Goal: Information Seeking & Learning: Learn about a topic

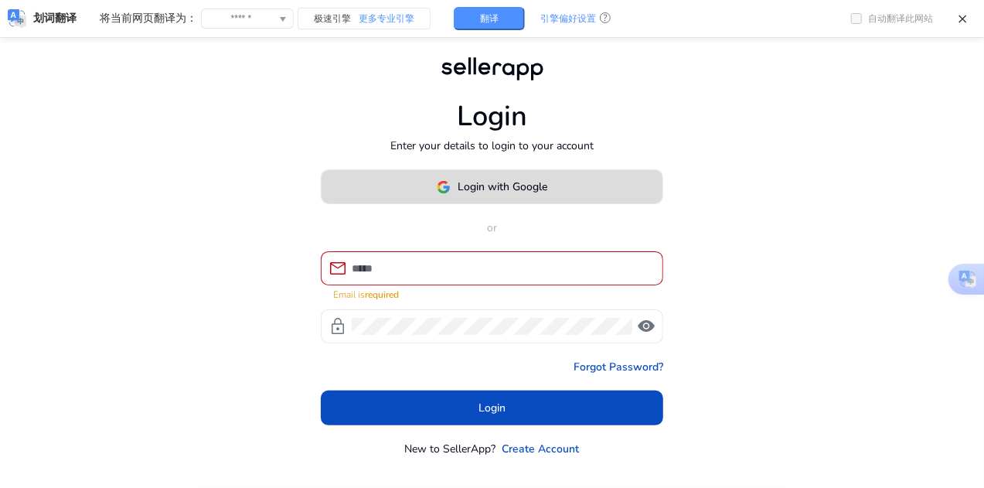
click at [485, 194] on span "Login with Google" at bounding box center [503, 187] width 90 height 16
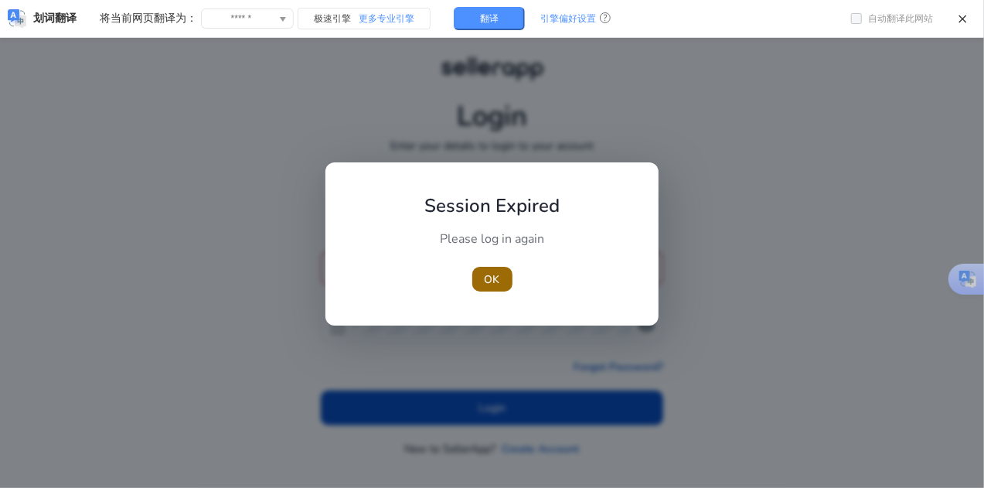
click at [485, 278] on span "OK" at bounding box center [492, 279] width 15 height 16
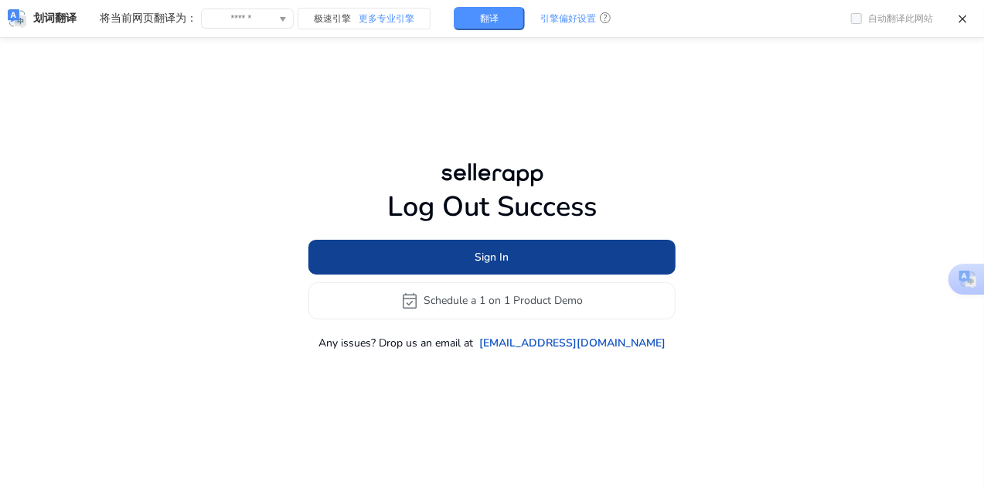
click at [489, 255] on span "Sign In" at bounding box center [492, 257] width 34 height 16
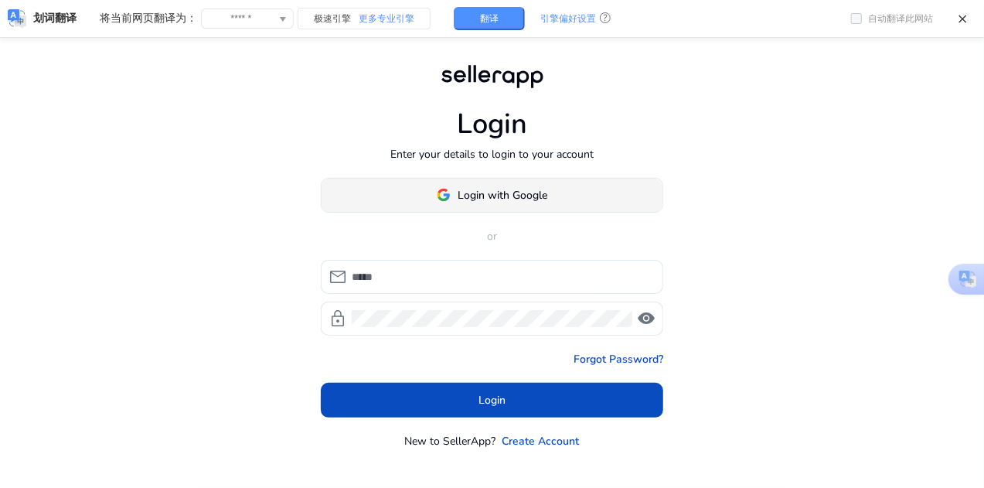
click at [565, 191] on span at bounding box center [492, 194] width 341 height 37
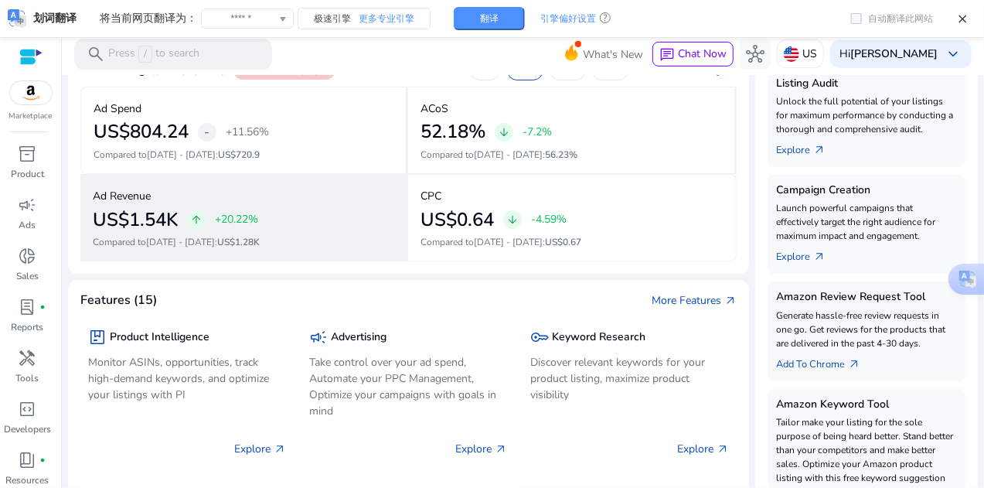
scroll to position [309, 0]
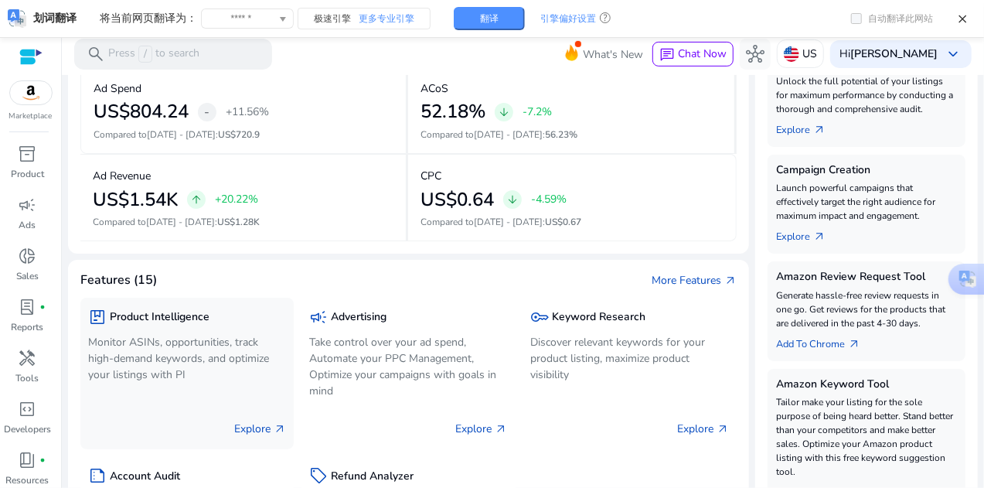
click at [248, 425] on p "Explore arrow_outward" at bounding box center [260, 428] width 52 height 16
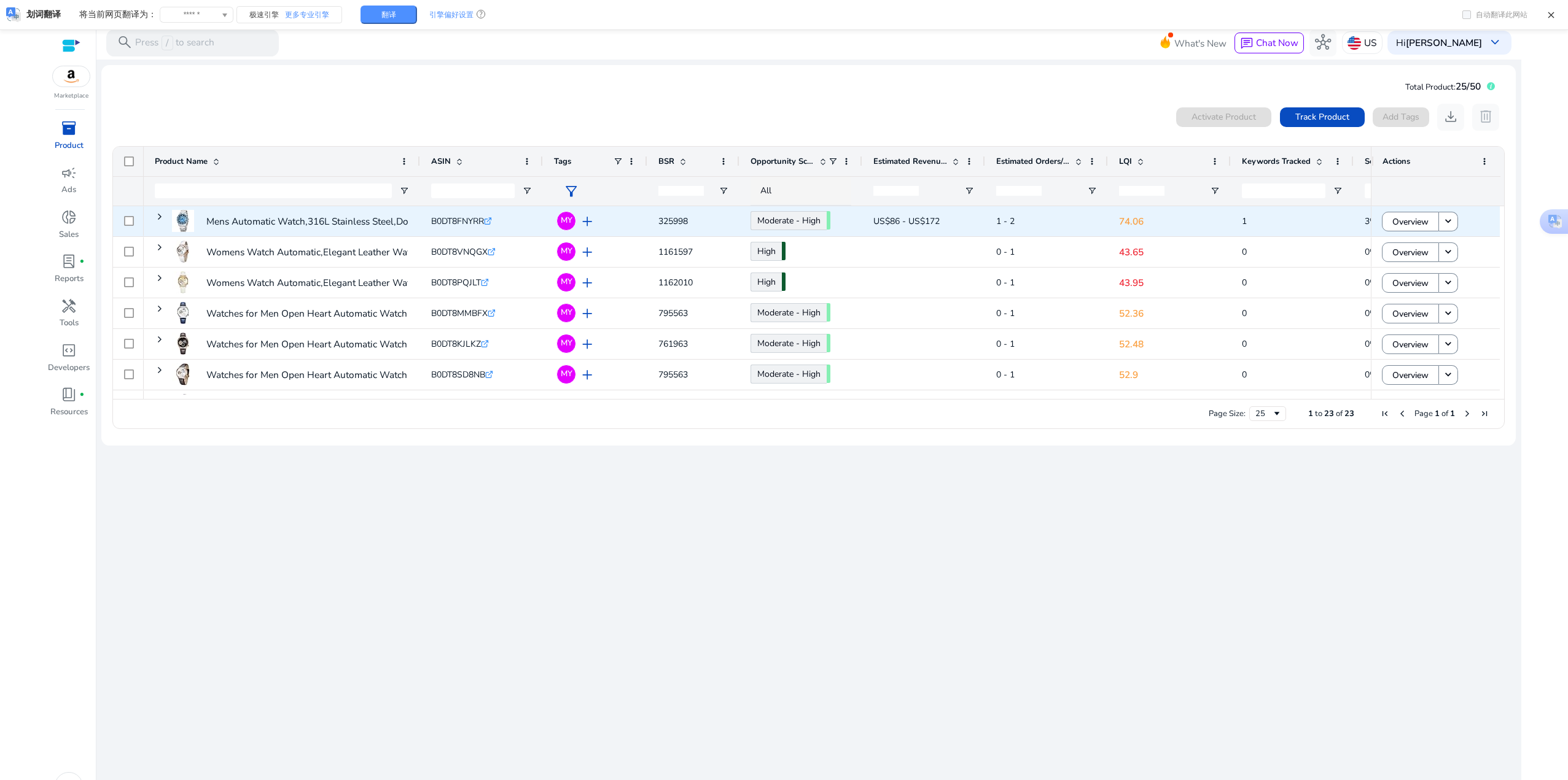
click at [154, 212] on div "Mens Automatic Watch,316L Stainless Steel,Domed Glass, 10ATM..." at bounding box center [282, 222] width 277 height 30
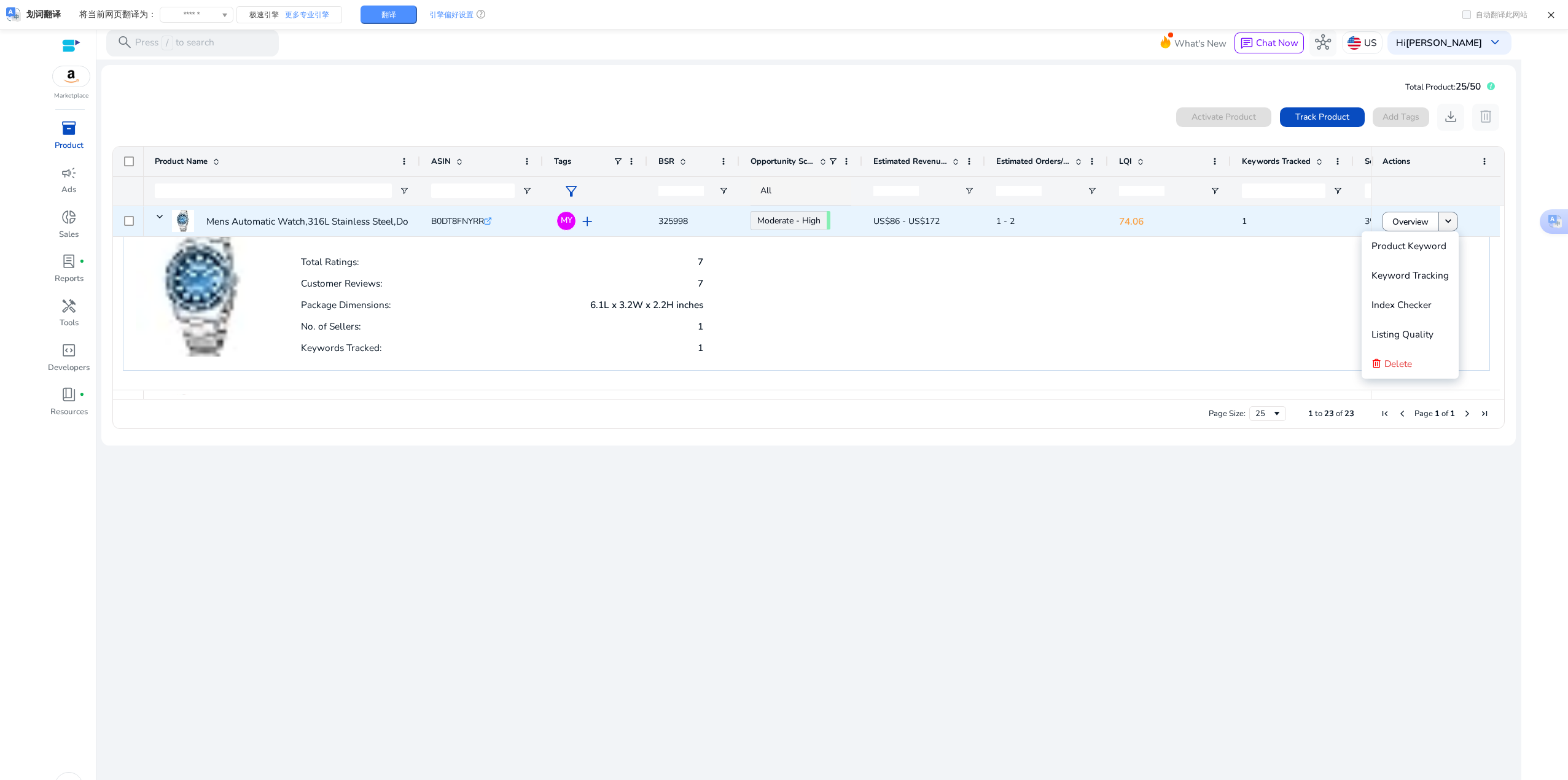
click at [786, 222] on mat-icon "keyboard_arrow_down" at bounding box center [1448, 221] width 12 height 12
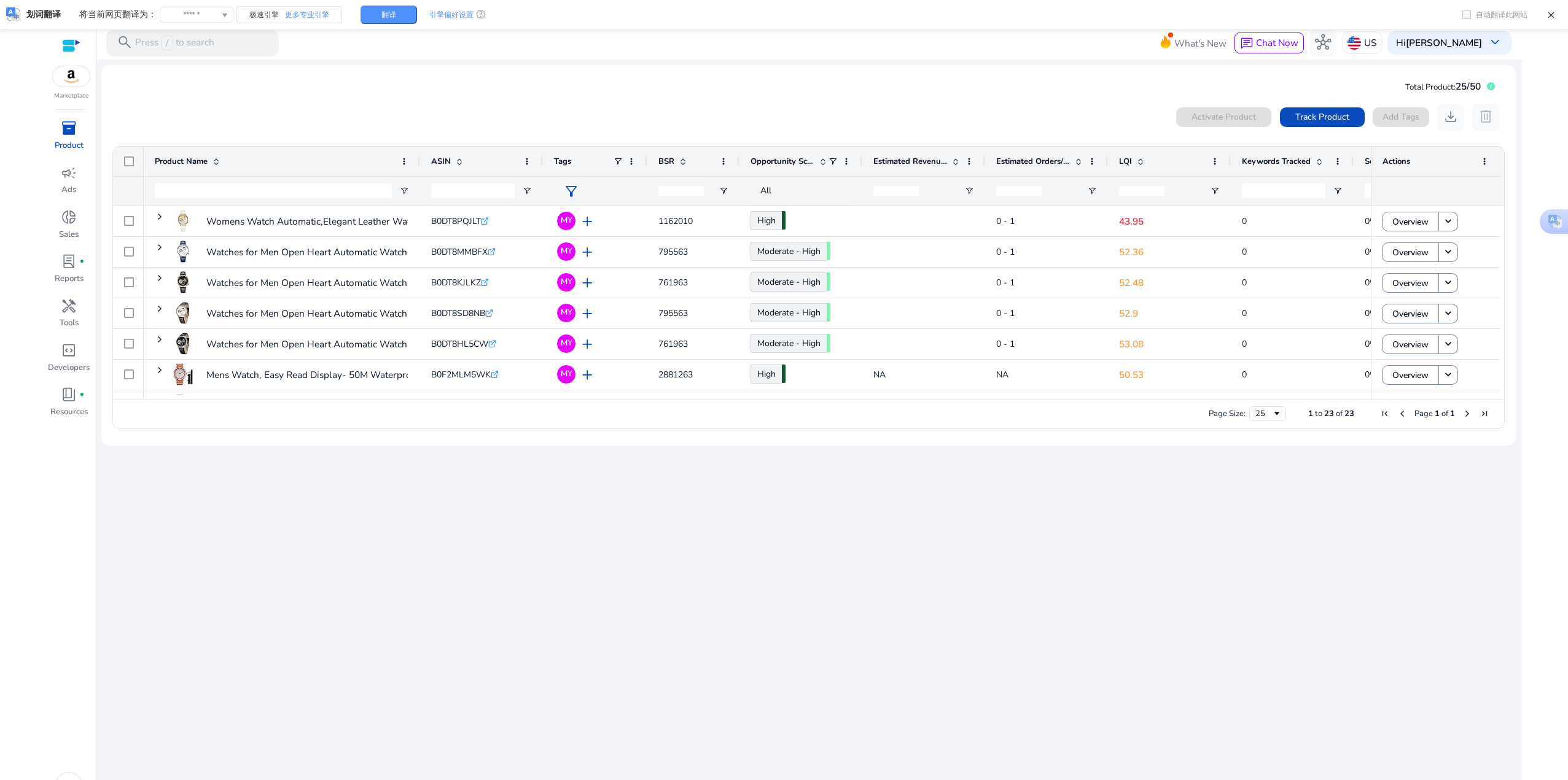
drag, startPoint x: 750, startPoint y: 594, endPoint x: 723, endPoint y: 542, distance: 58.6
click at [750, 387] on div "We are getting things ready for you... Total Product: 25/50 0 products selected…" at bounding box center [808, 433] width 1414 height 747
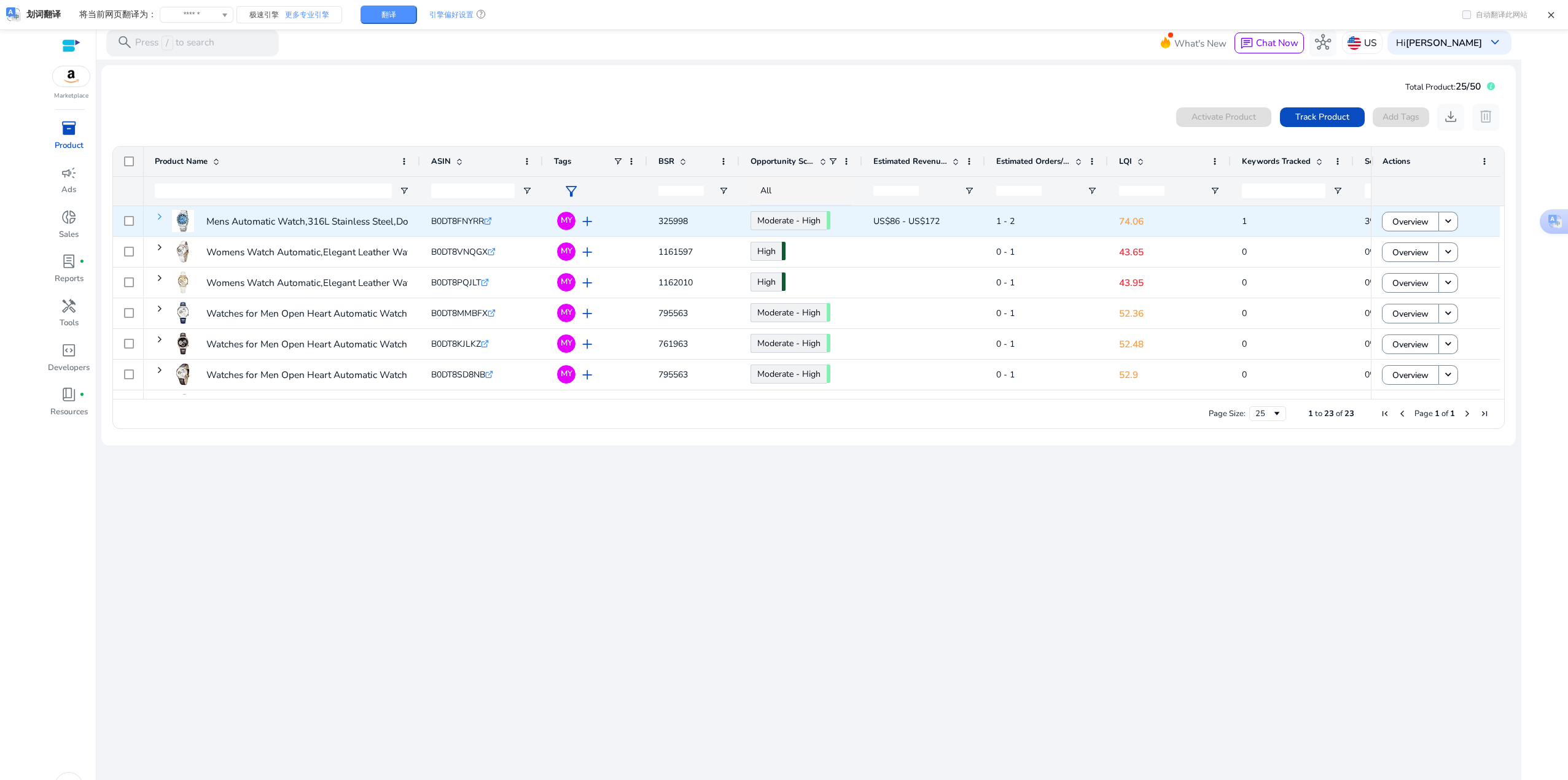
click at [161, 215] on span at bounding box center [160, 217] width 10 height 10
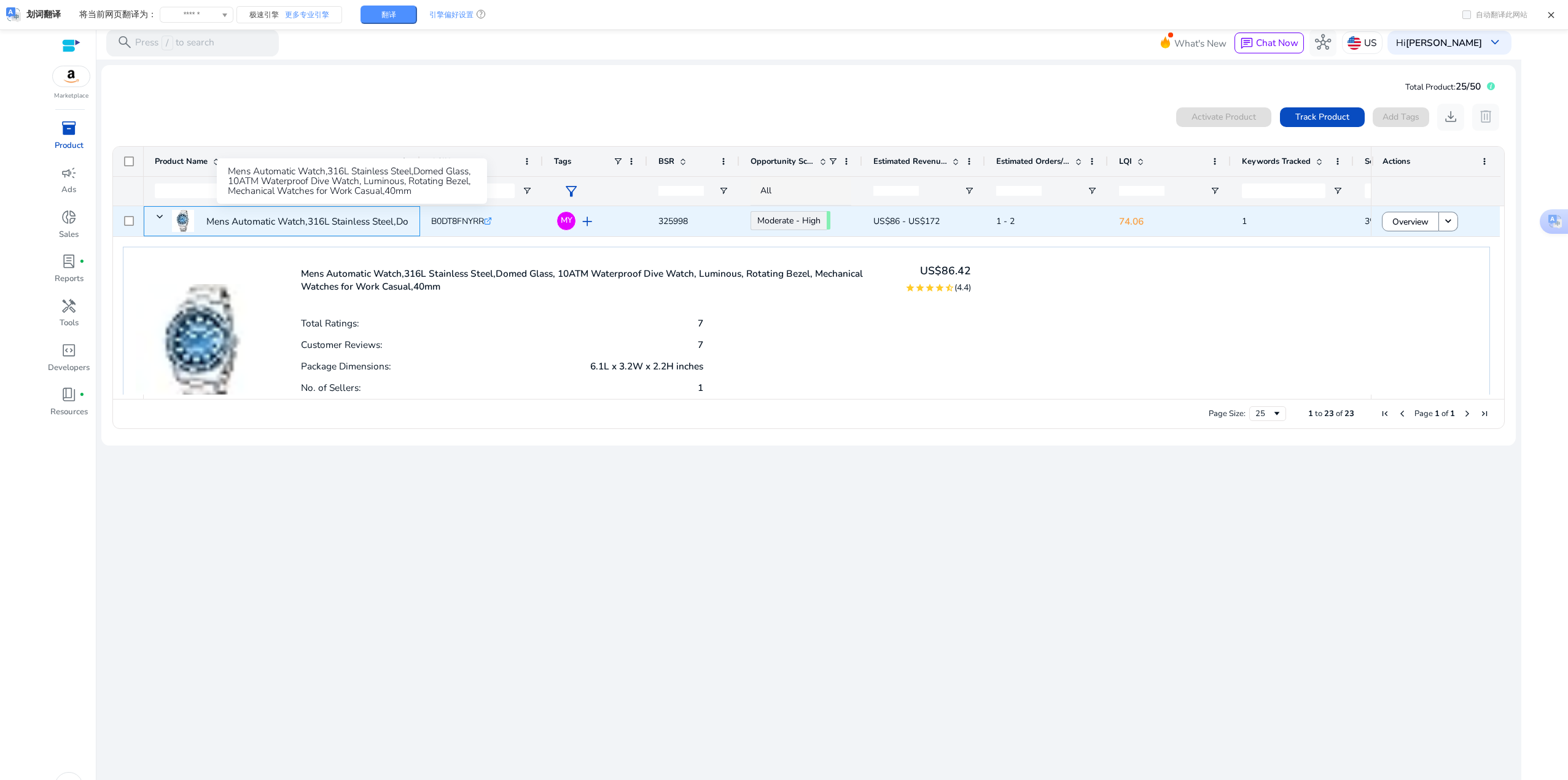
click at [281, 222] on p "Mens Automatic Watch,316L Stainless Steel,Domed Glass, 10ATM..." at bounding box center [351, 222] width 289 height 25
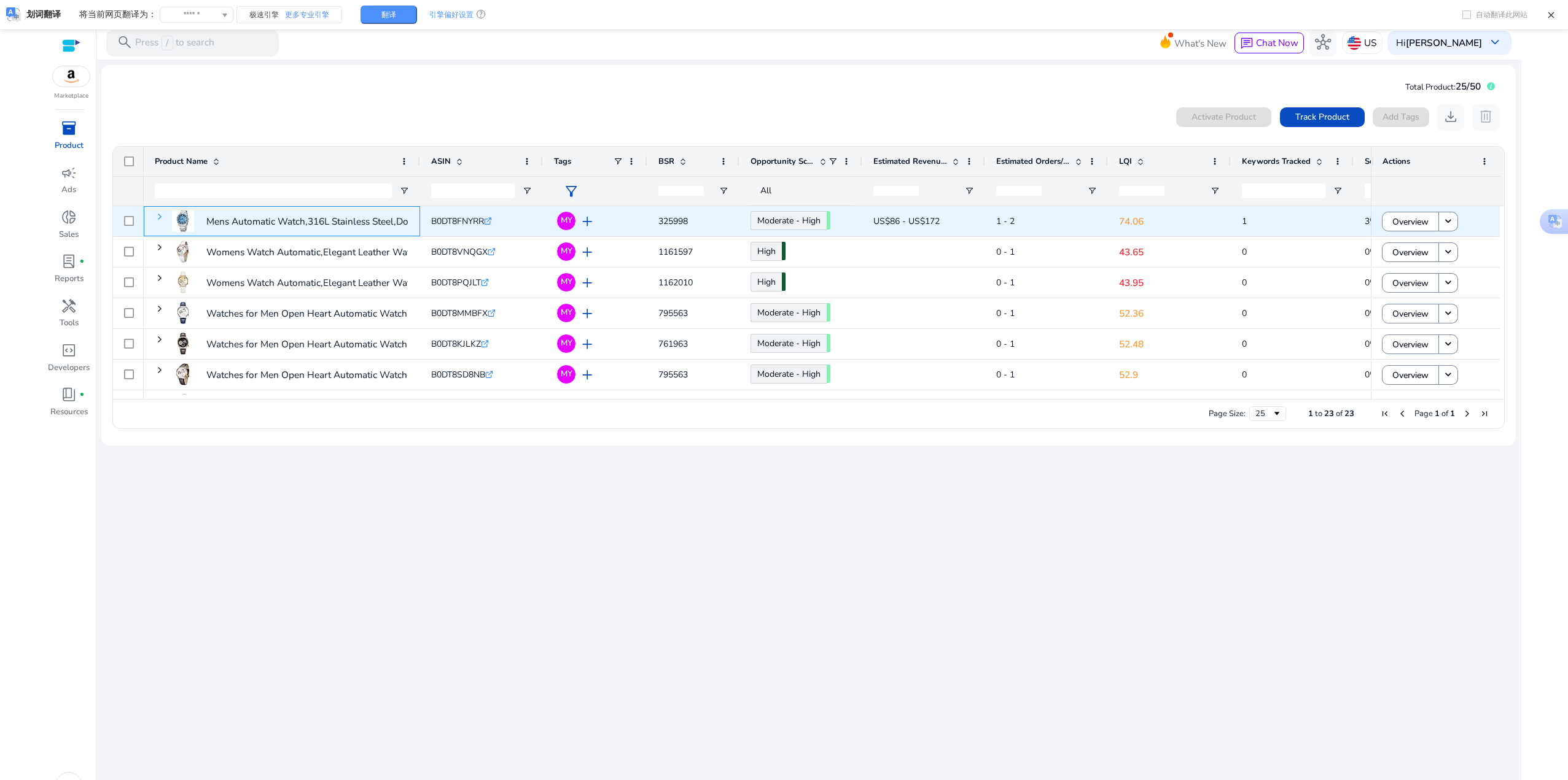
click at [160, 219] on span at bounding box center [160, 217] width 10 height 10
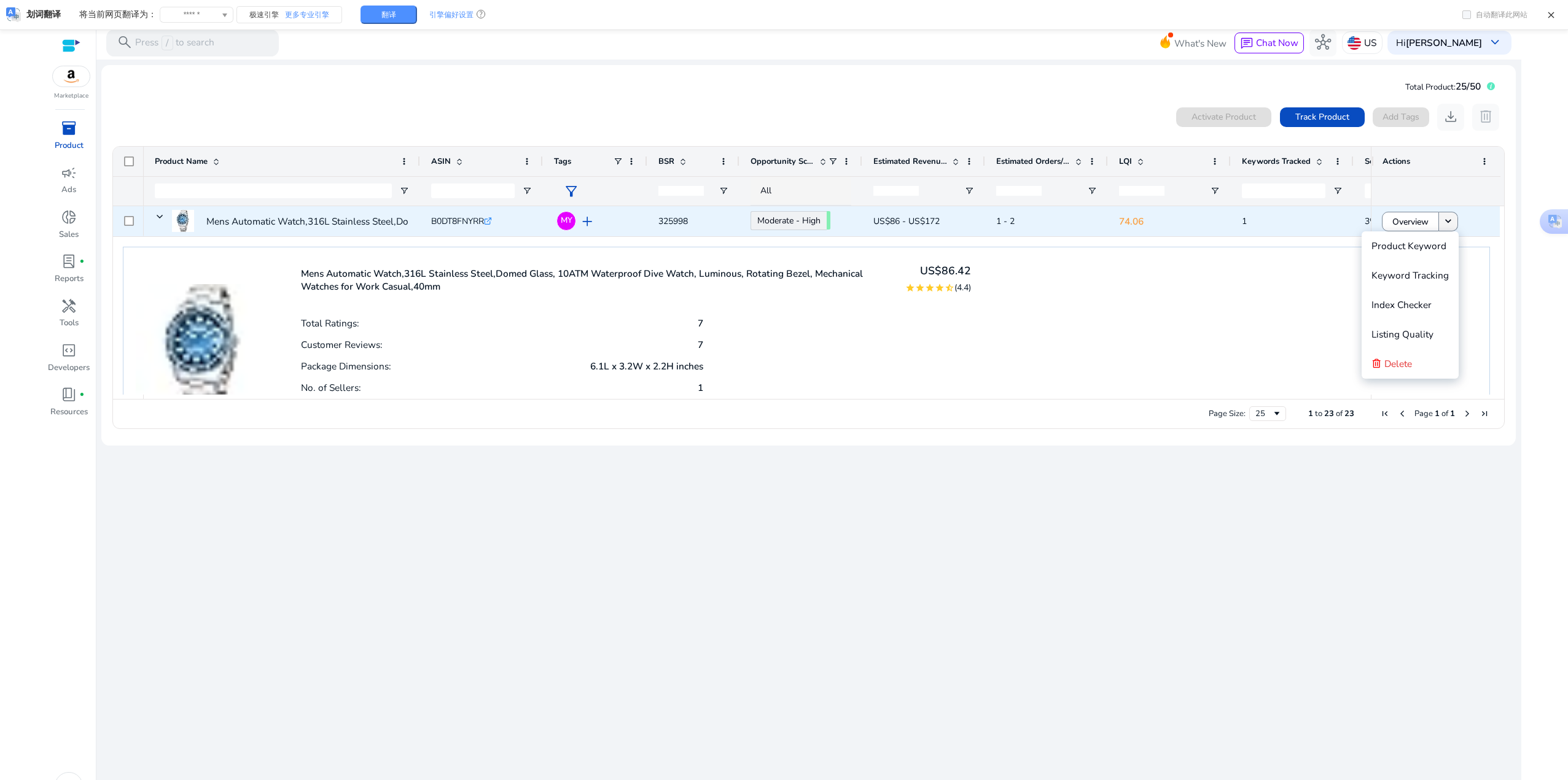
click at [786, 219] on mat-icon "keyboard_arrow_down" at bounding box center [1448, 221] width 12 height 12
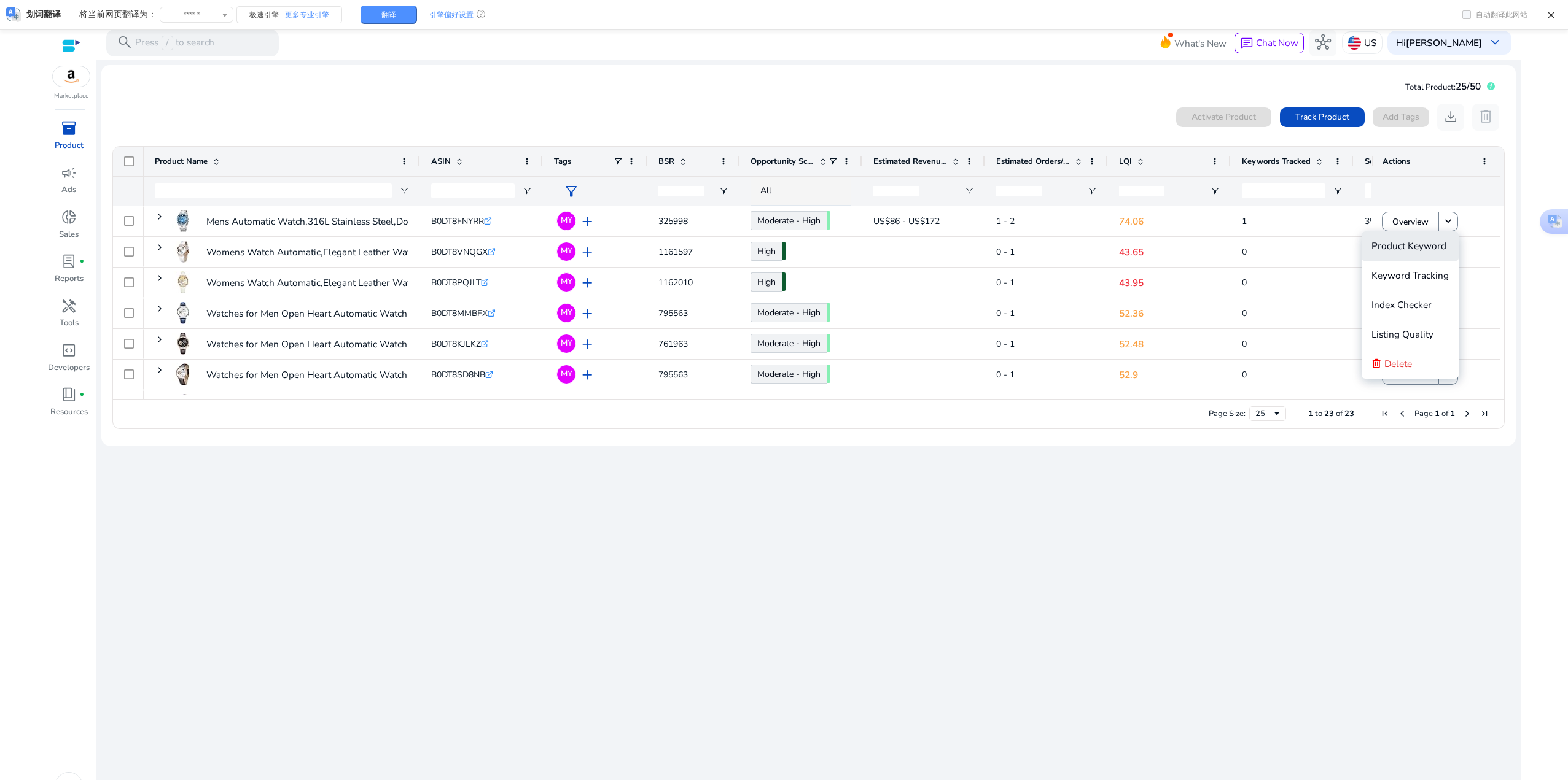
click at [786, 245] on span "Product Keyword" at bounding box center [1409, 245] width 75 height 13
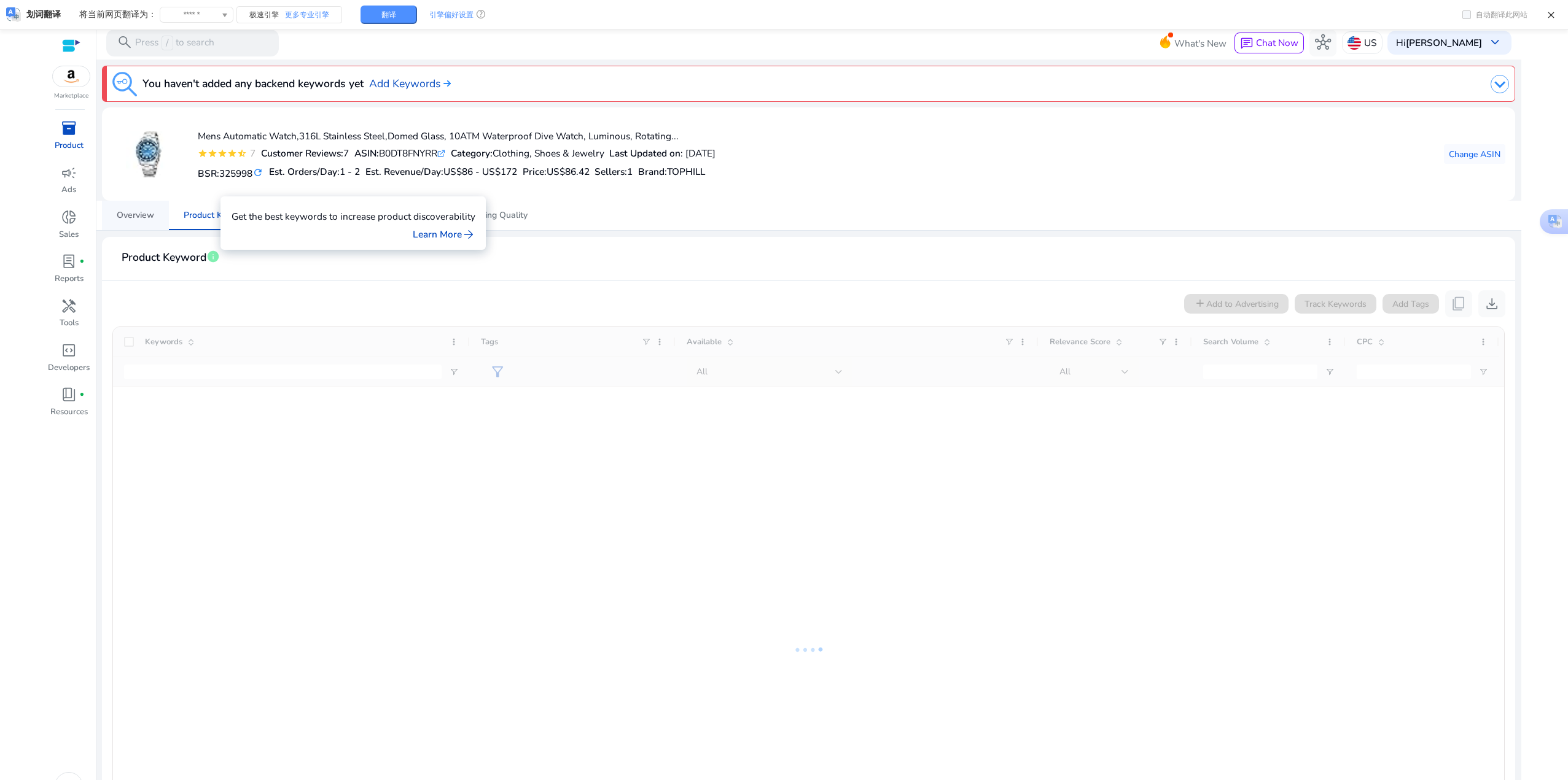
click at [136, 215] on span "Overview" at bounding box center [135, 215] width 37 height 9
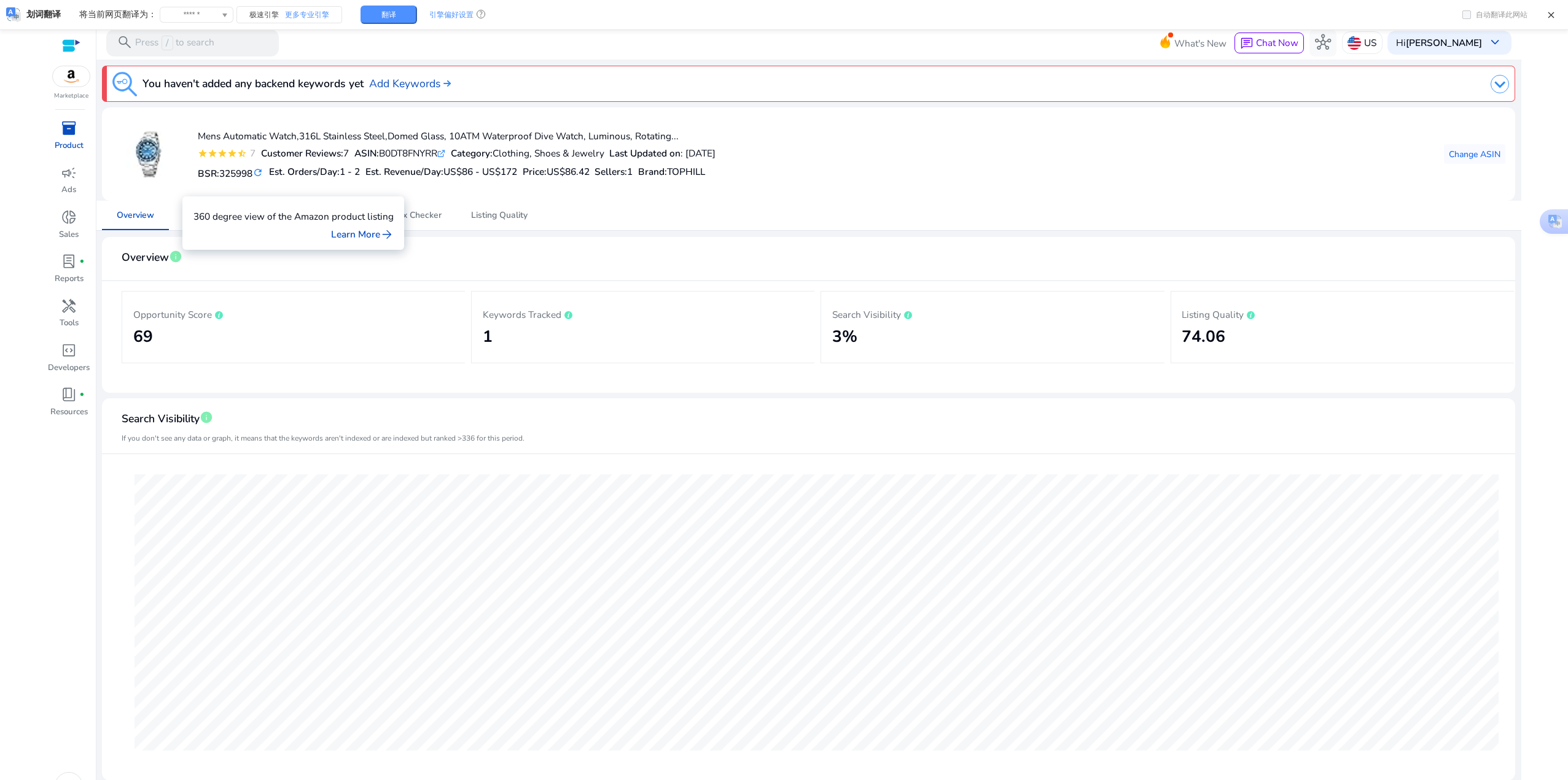
click at [176, 255] on span "info" at bounding box center [176, 257] width 14 height 14
click at [358, 234] on link "Learn More arrow_forward" at bounding box center [362, 234] width 63 height 14
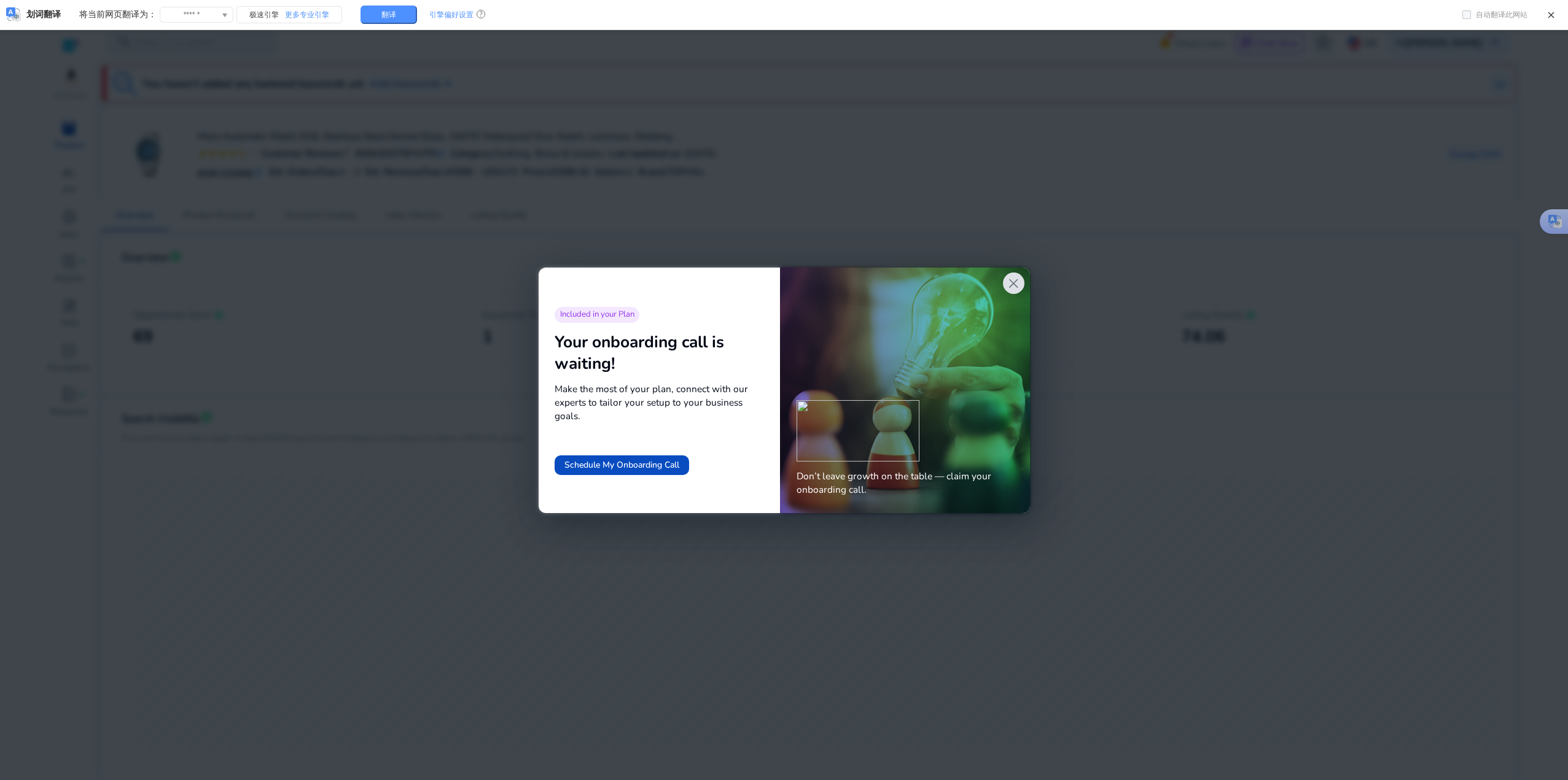
drag, startPoint x: 598, startPoint y: 419, endPoint x: 549, endPoint y: 389, distance: 57.5
click at [549, 387] on div "Included in your Plan Your onboarding call is waiting! Make the most of your pl…" at bounding box center [660, 390] width 242 height 278
click at [620, 387] on span "Make the most of your plan, connect with our experts to tailor your setup to yo…" at bounding box center [660, 403] width 210 height 41
click at [786, 280] on span "close" at bounding box center [1013, 284] width 16 height 16
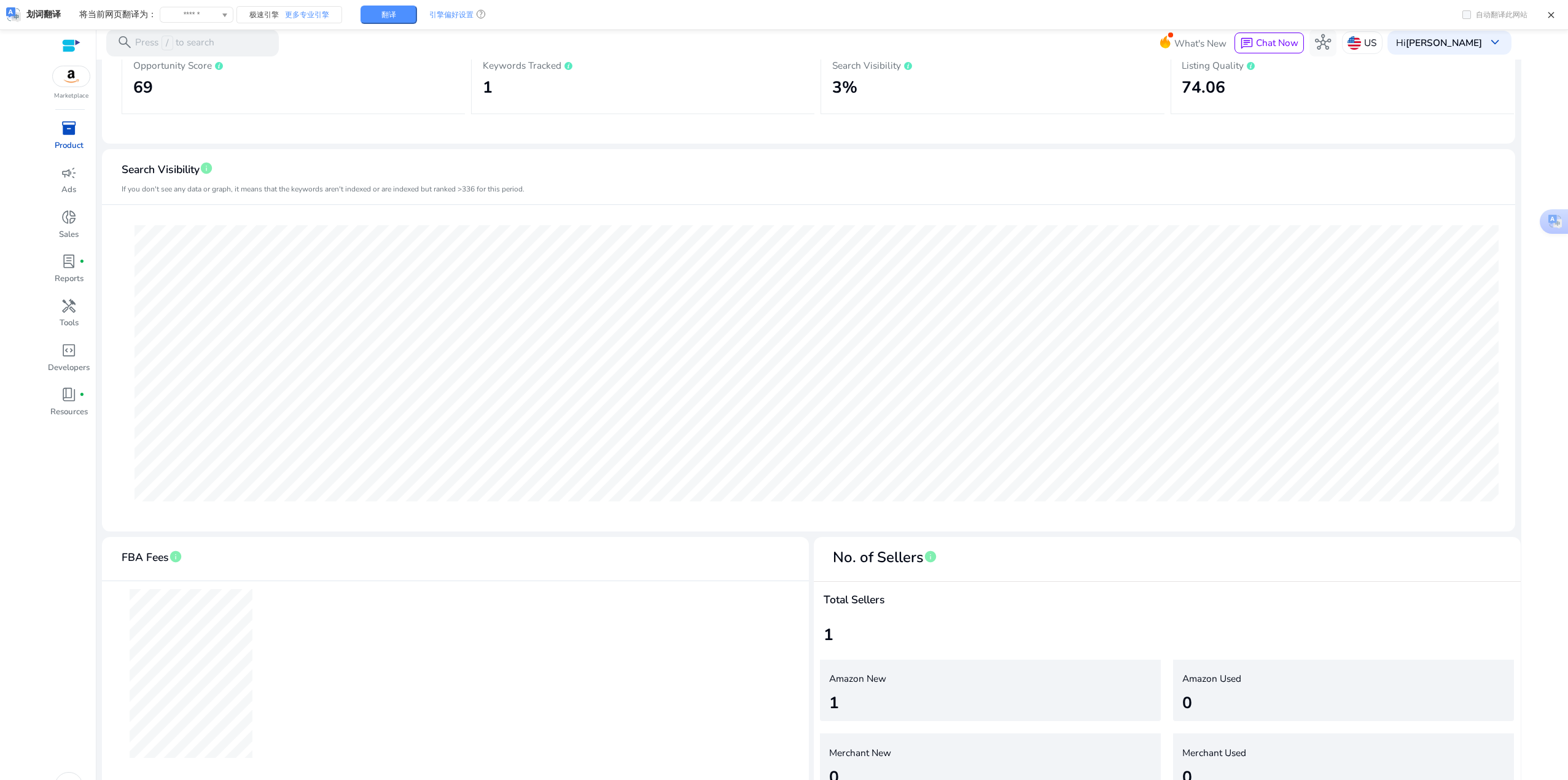
click at [73, 141] on p "Product" at bounding box center [69, 145] width 29 height 12
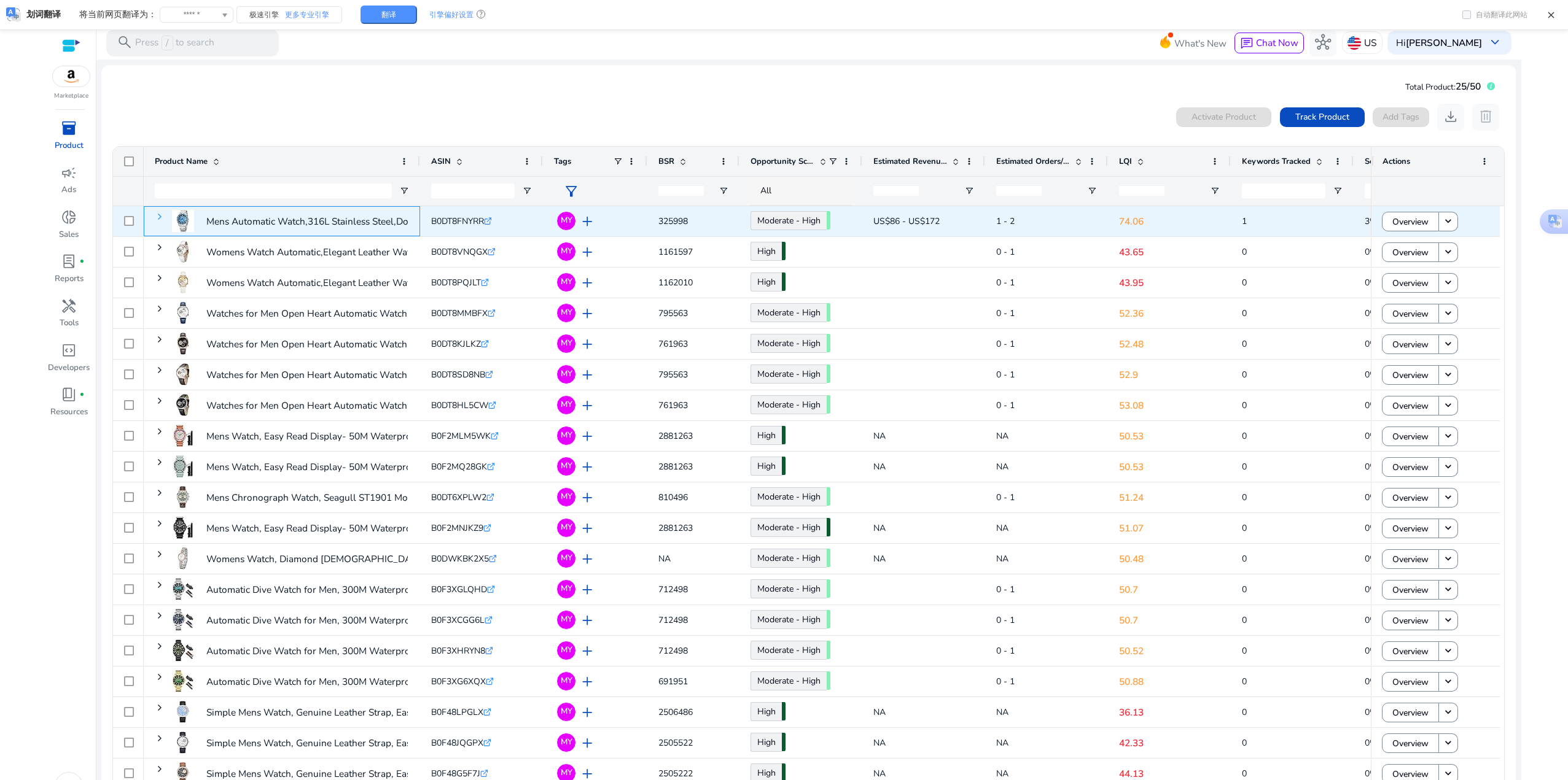
click at [163, 218] on span at bounding box center [160, 217] width 10 height 10
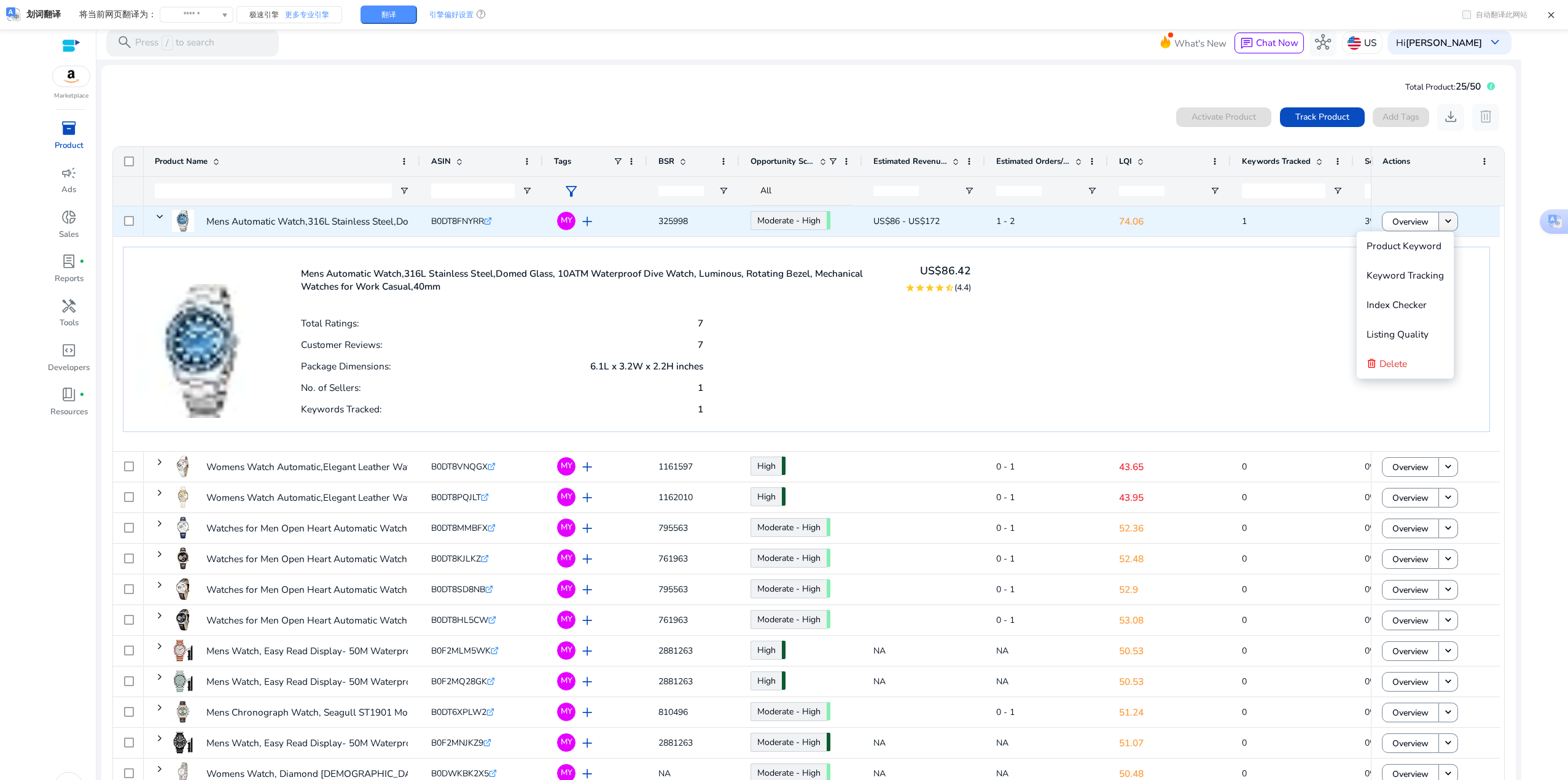
click at [781, 224] on mat-icon "keyboard_arrow_down" at bounding box center [1448, 221] width 12 height 12
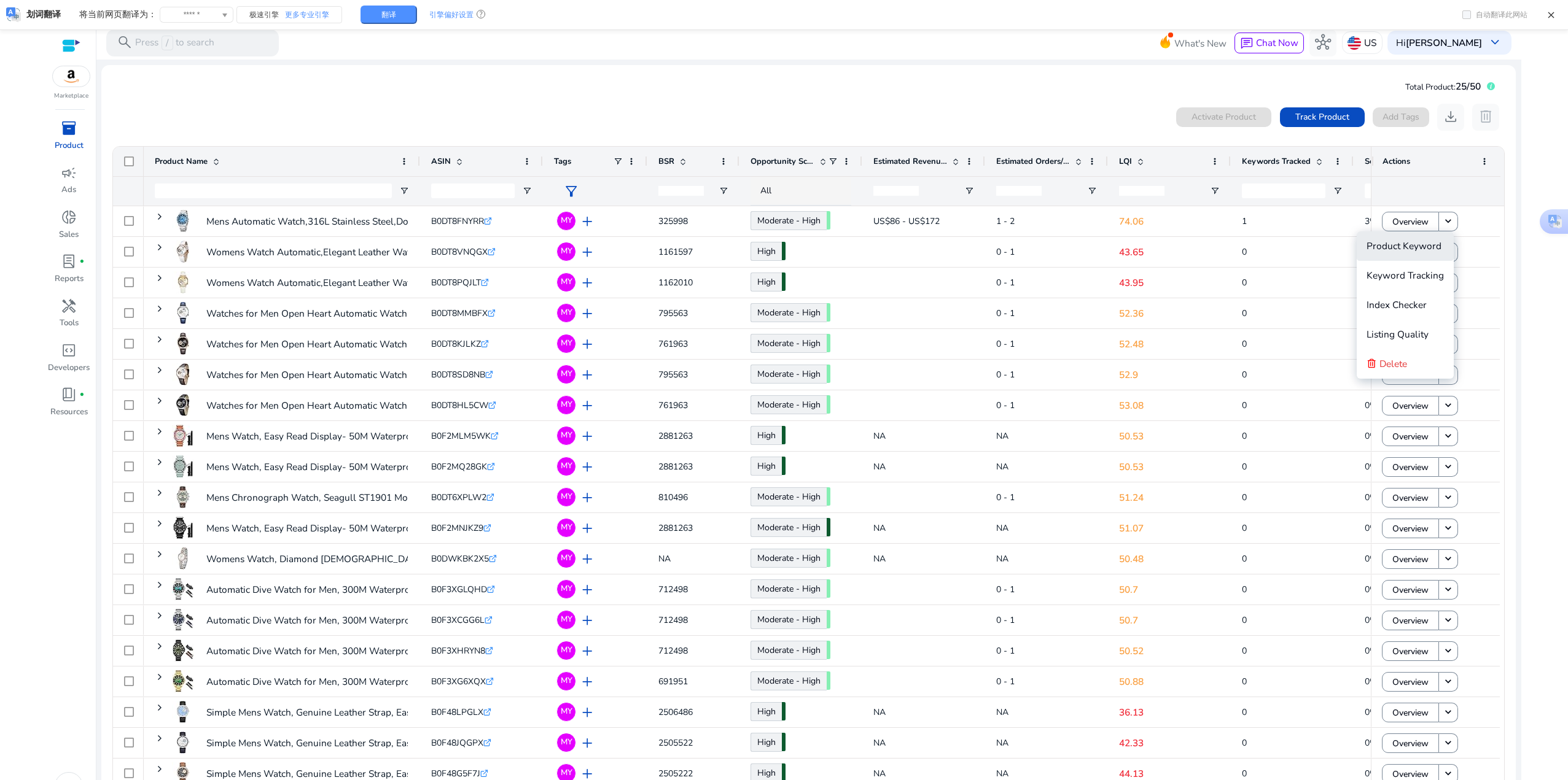
click at [781, 249] on span "Product Keyword" at bounding box center [1404, 245] width 75 height 13
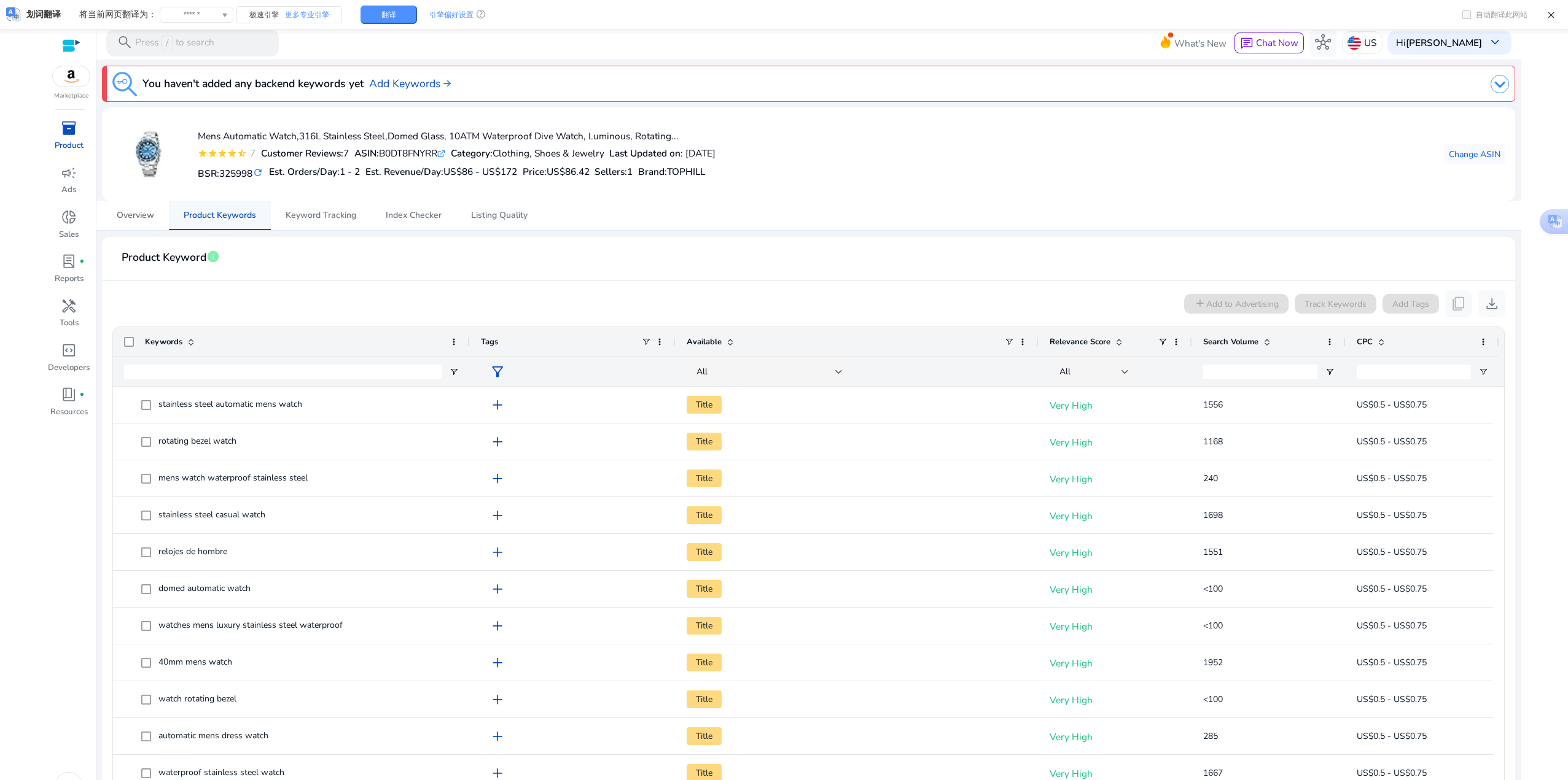
click at [148, 214] on span "Overview" at bounding box center [135, 215] width 37 height 9
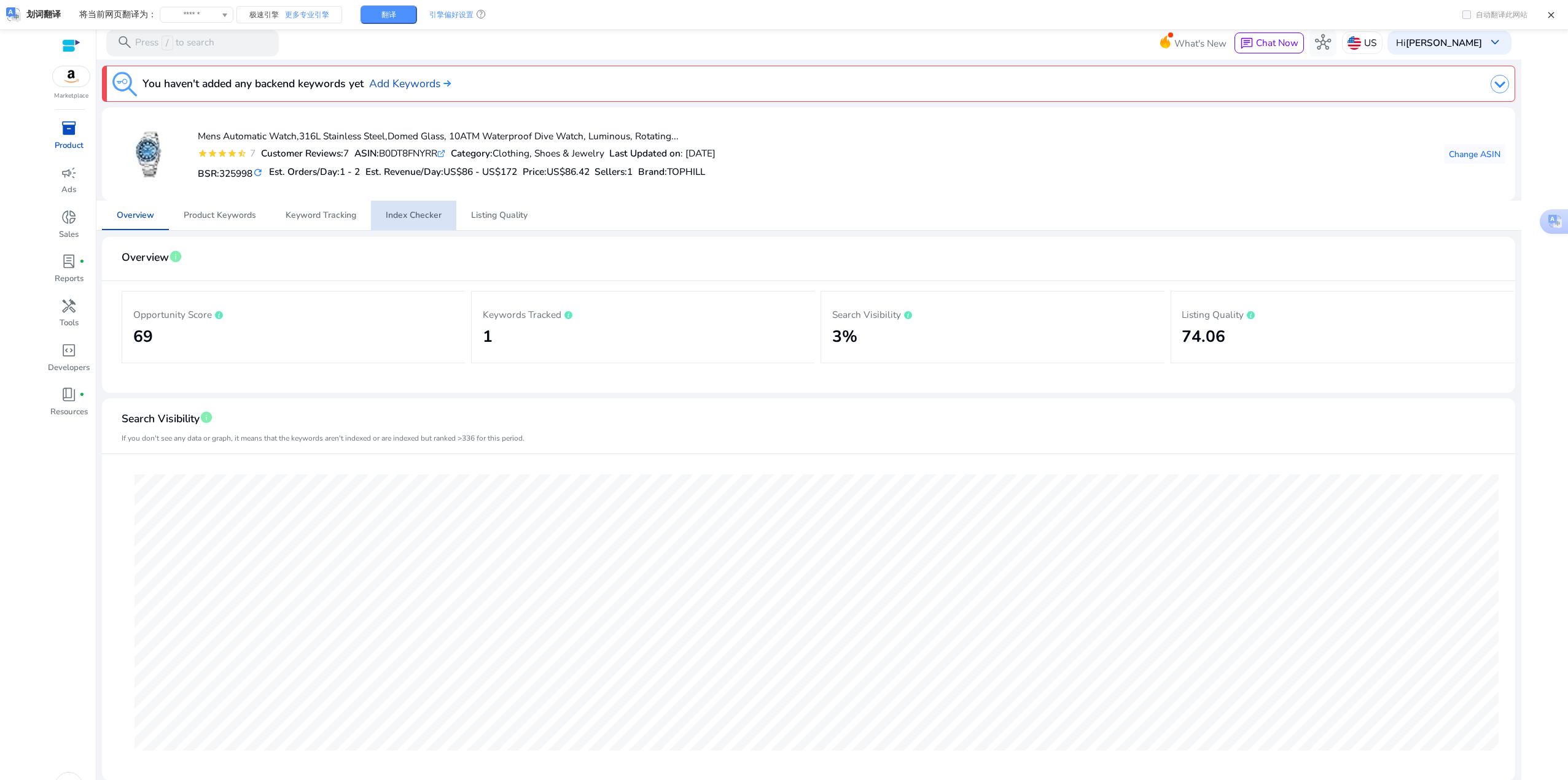
click at [418, 220] on span "Index Checker" at bounding box center [413, 215] width 56 height 9
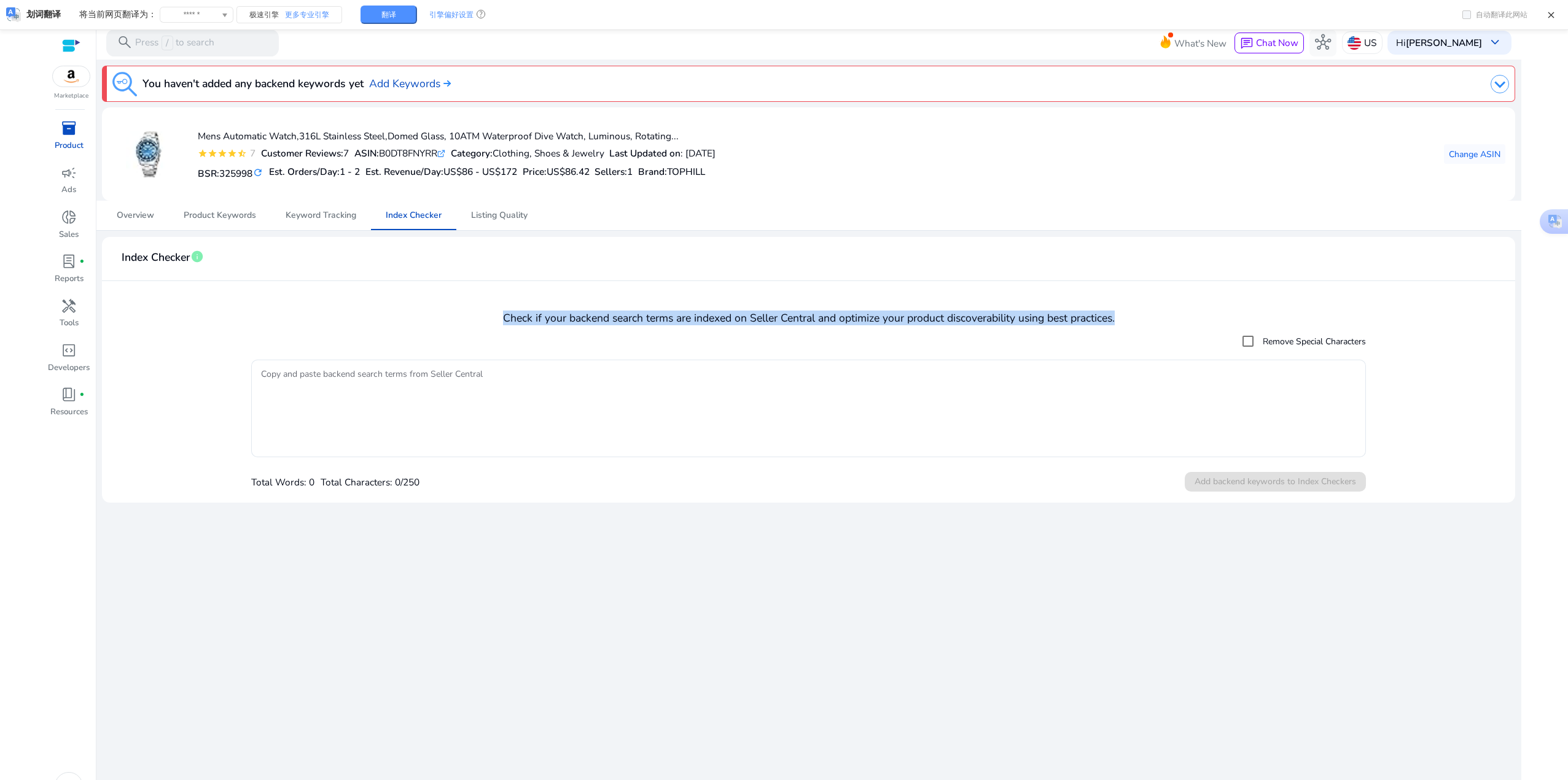
drag, startPoint x: 1188, startPoint y: 323, endPoint x: 459, endPoint y: 326, distance: 729.0
click at [459, 326] on mat-card "Index Checker info Check if your backend search terms are indexed on Seller Cen…" at bounding box center [808, 369] width 1413 height 266
copy h4 "Check if your backend search terms are indexed on Seller Central and optimize y…"
click at [302, 306] on mat-card "Index Checker info Check if your backend search terms are indexed on Seller Cen…" at bounding box center [808, 369] width 1413 height 266
click at [141, 211] on span "Overview" at bounding box center [135, 215] width 37 height 9
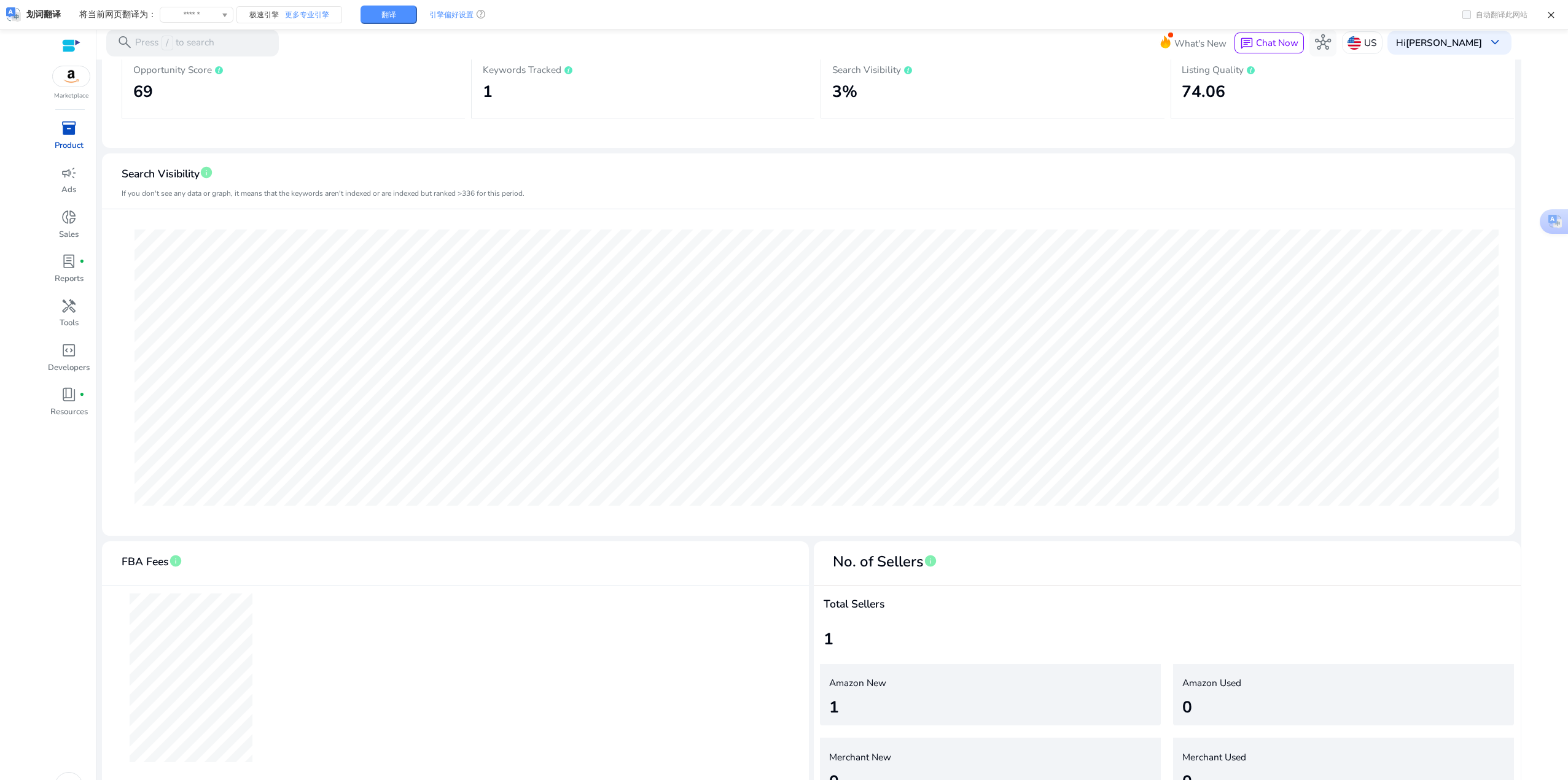
scroll to position [245, 0]
drag, startPoint x: 119, startPoint y: 195, endPoint x: 567, endPoint y: 209, distance: 448.2
click at [567, 209] on mat-card "Search Visibility info If you don't see any data or graph, it means that the ke…" at bounding box center [808, 344] width 1413 height 383
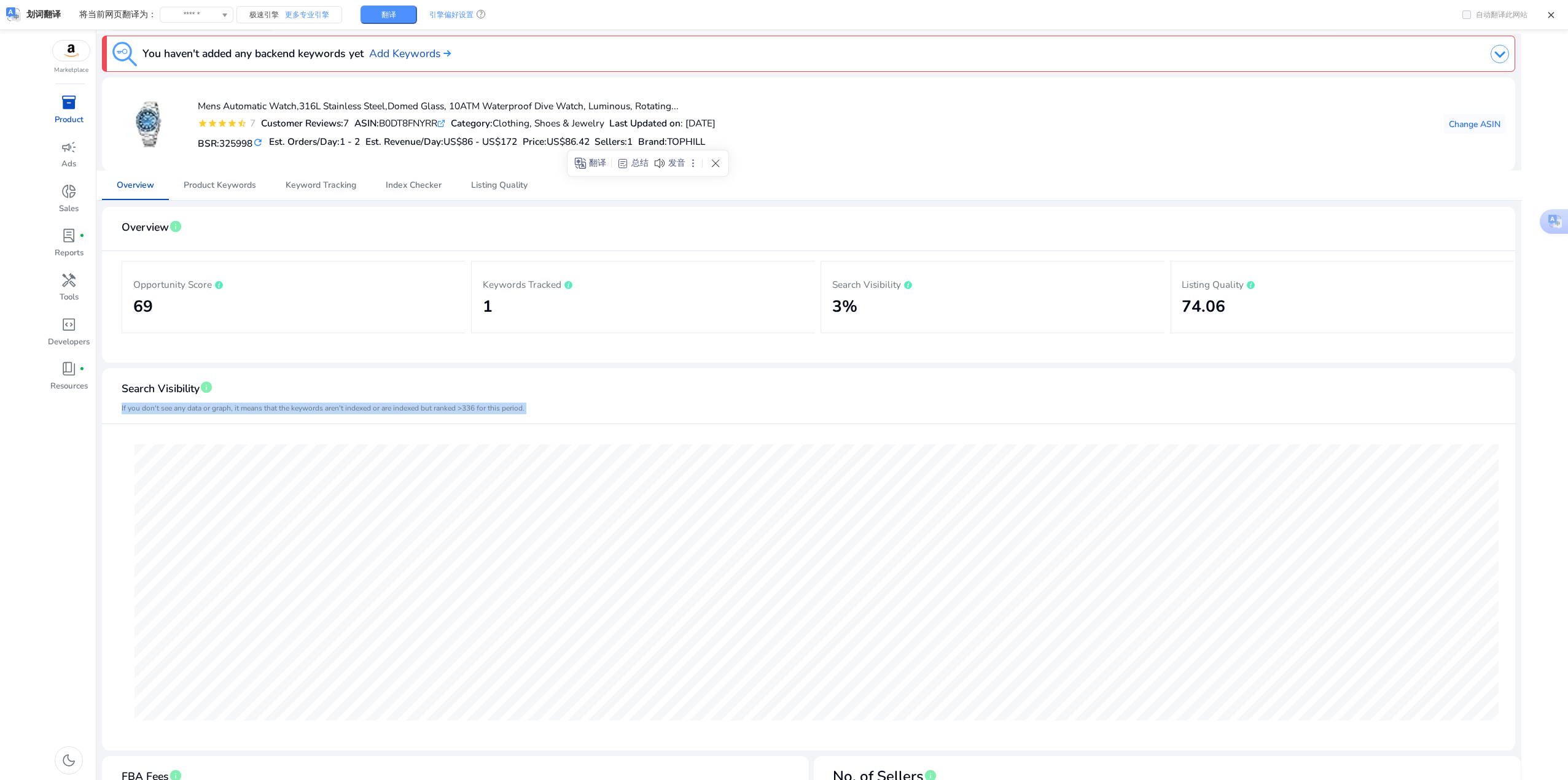
scroll to position [0, 0]
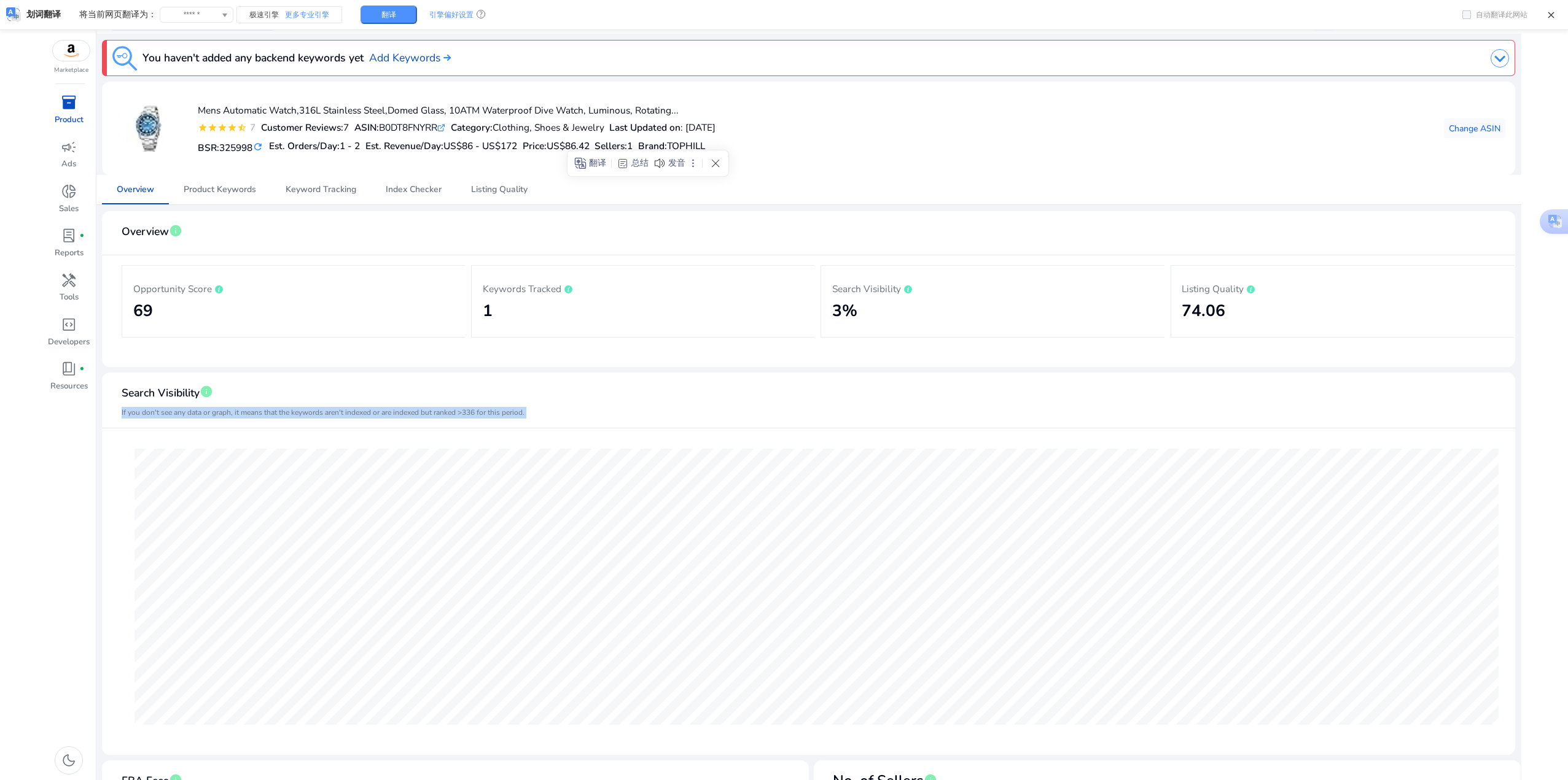
click at [75, 110] on span "inventory_2" at bounding box center [69, 102] width 16 height 16
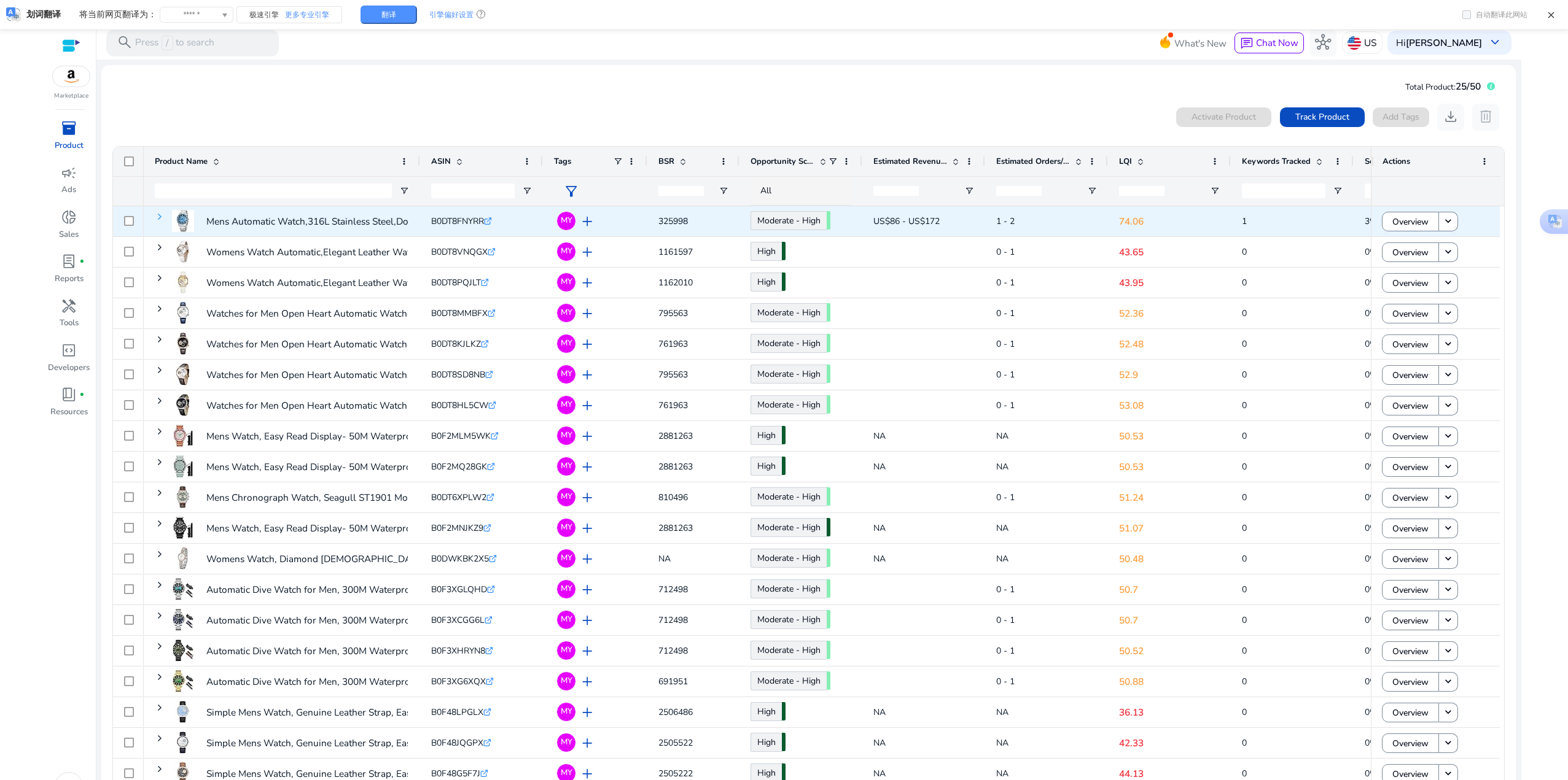
click at [158, 219] on span at bounding box center [160, 217] width 10 height 10
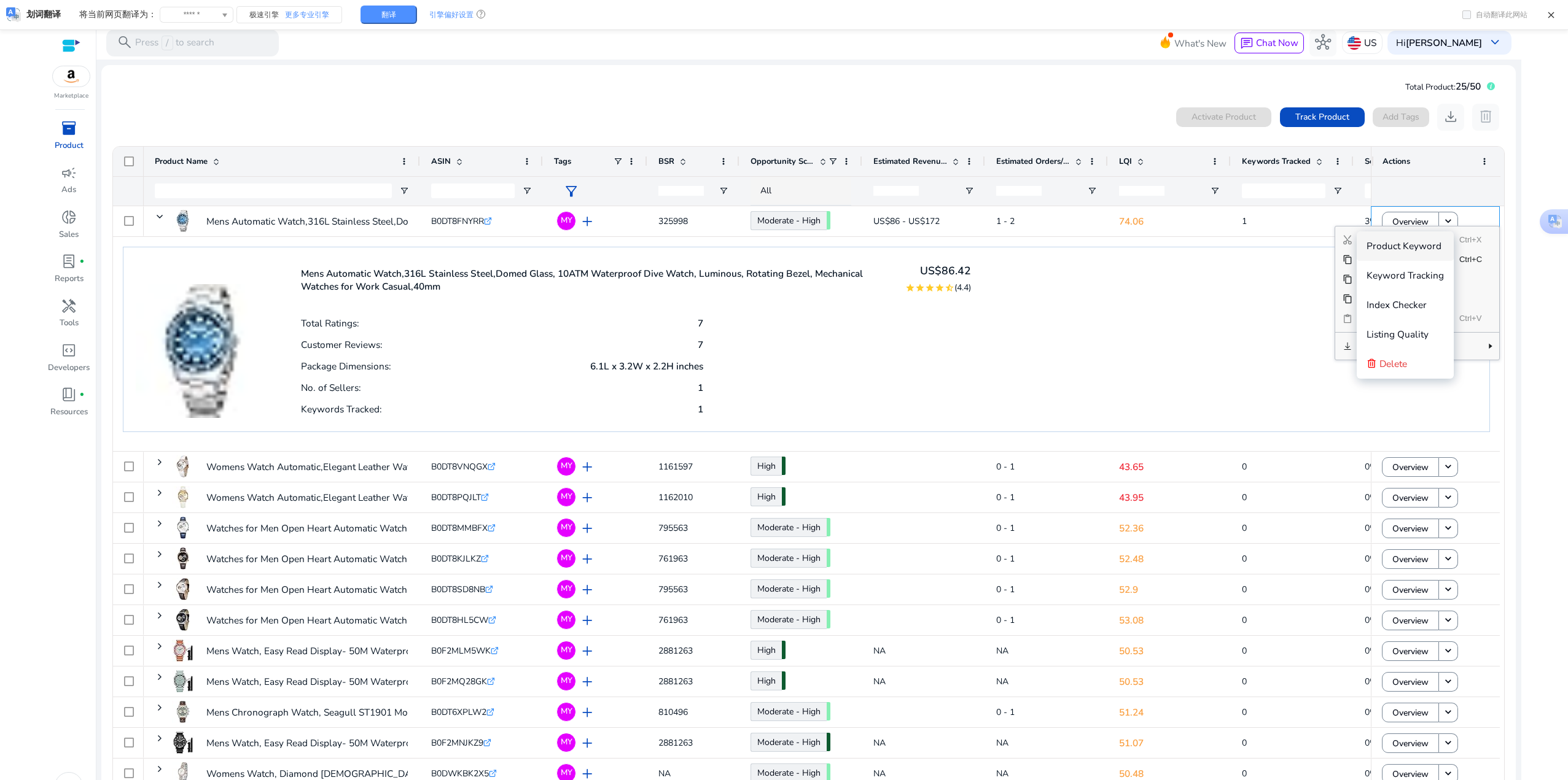
click at [781, 296] on div "Mens Automatic Watch,316L Stainless Steel,Domed Glass, 10ATM Waterproof Dive Wa…" at bounding box center [807, 339] width 1367 height 185
drag, startPoint x: 1411, startPoint y: 247, endPoint x: 1273, endPoint y: 342, distance: 167.5
click at [781, 387] on div "Mens Automatic Watch,316L Stainless Steel,Domed Glass, 10ATM Waterproof Dive Wa…" at bounding box center [807, 339] width 1367 height 185
drag, startPoint x: 1411, startPoint y: 242, endPoint x: 1055, endPoint y: 311, distance: 362.6
click at [781, 311] on div "Mens Automatic Watch,316L Stainless Steel,Domed Glass, 10ATM Waterproof Dive Wa…" at bounding box center [807, 339] width 1367 height 185
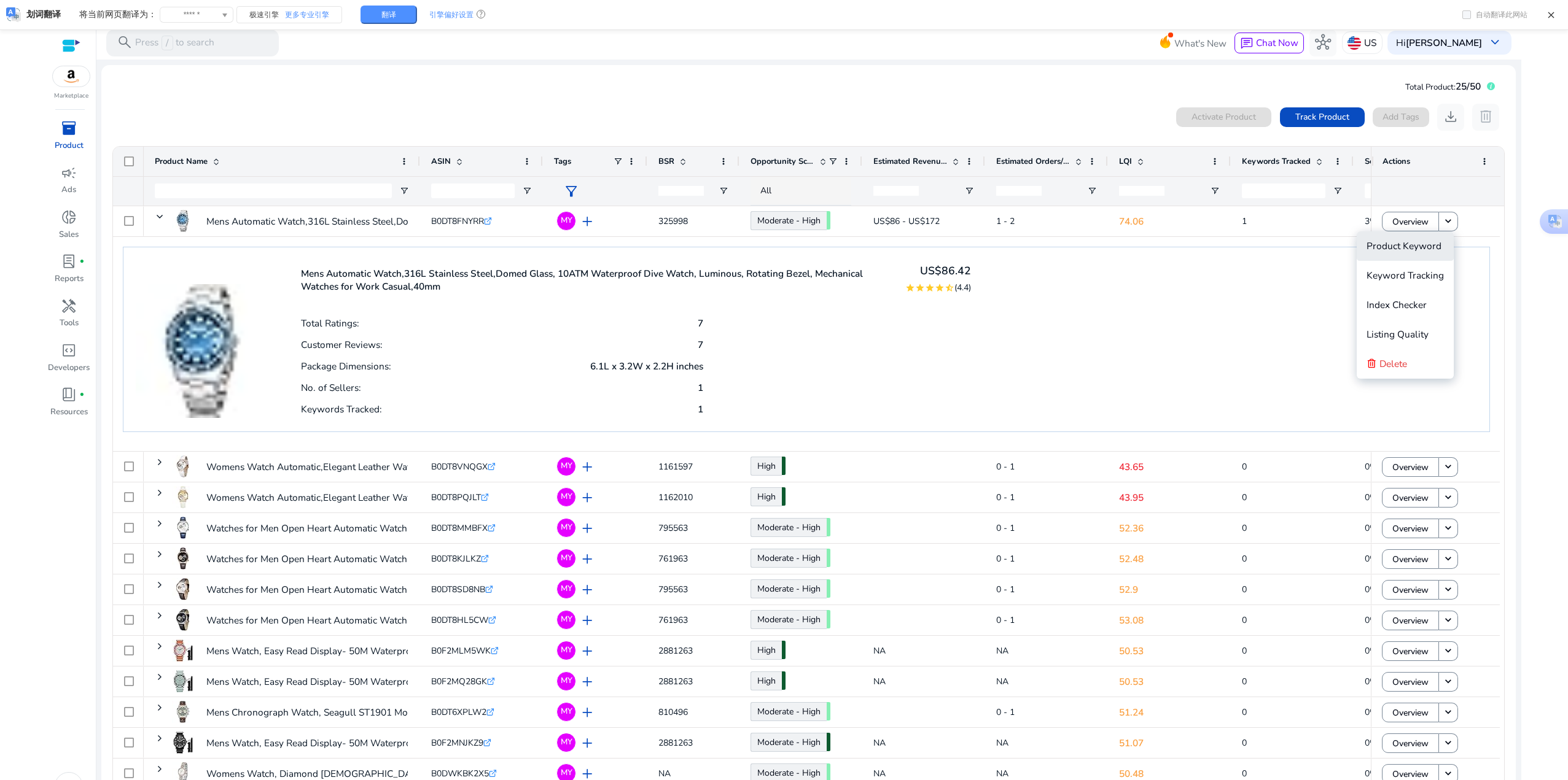
click at [781, 247] on span "Product Keyword" at bounding box center [1404, 245] width 75 height 13
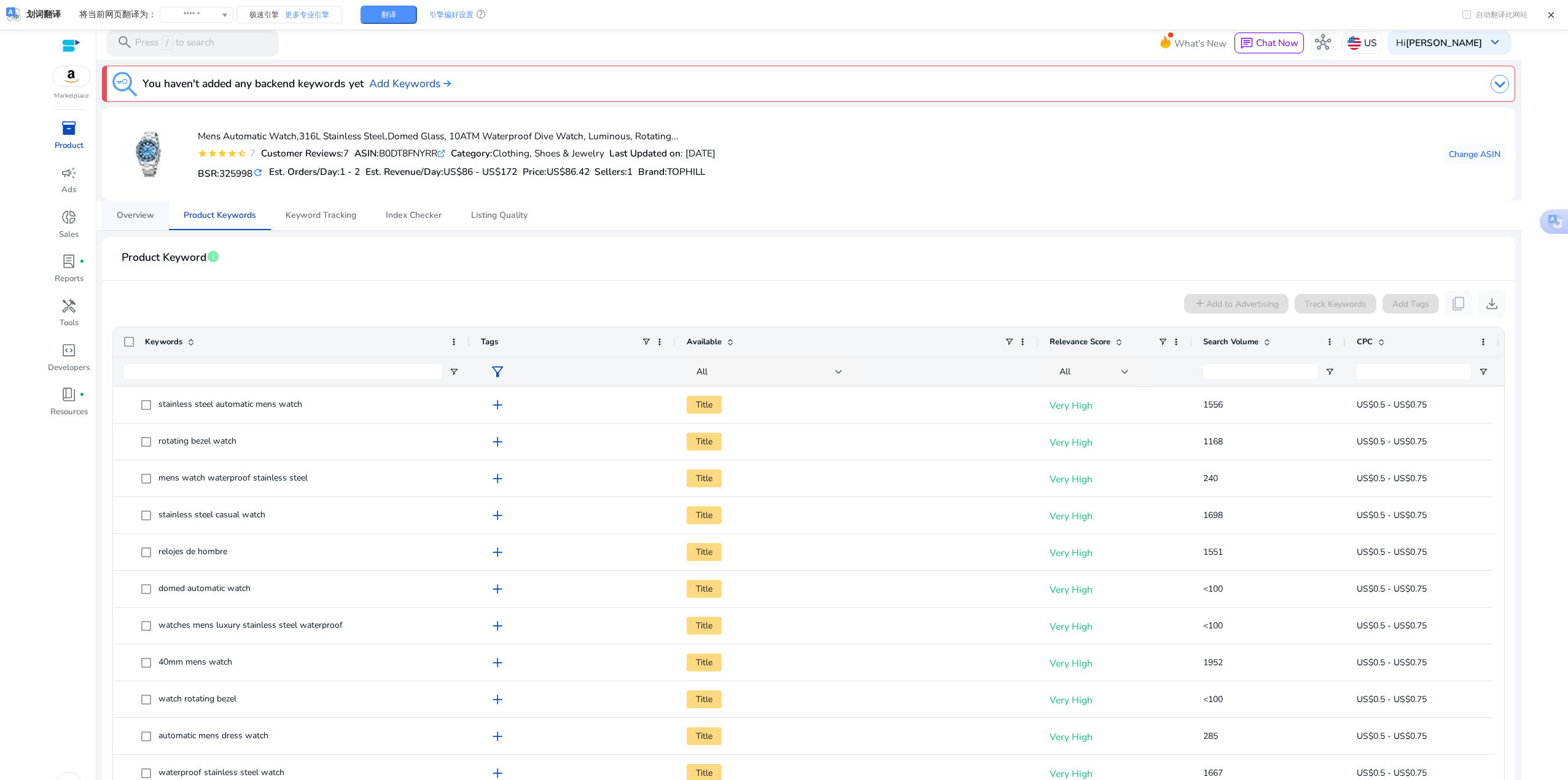
click at [135, 223] on span "Overview" at bounding box center [135, 215] width 37 height 29
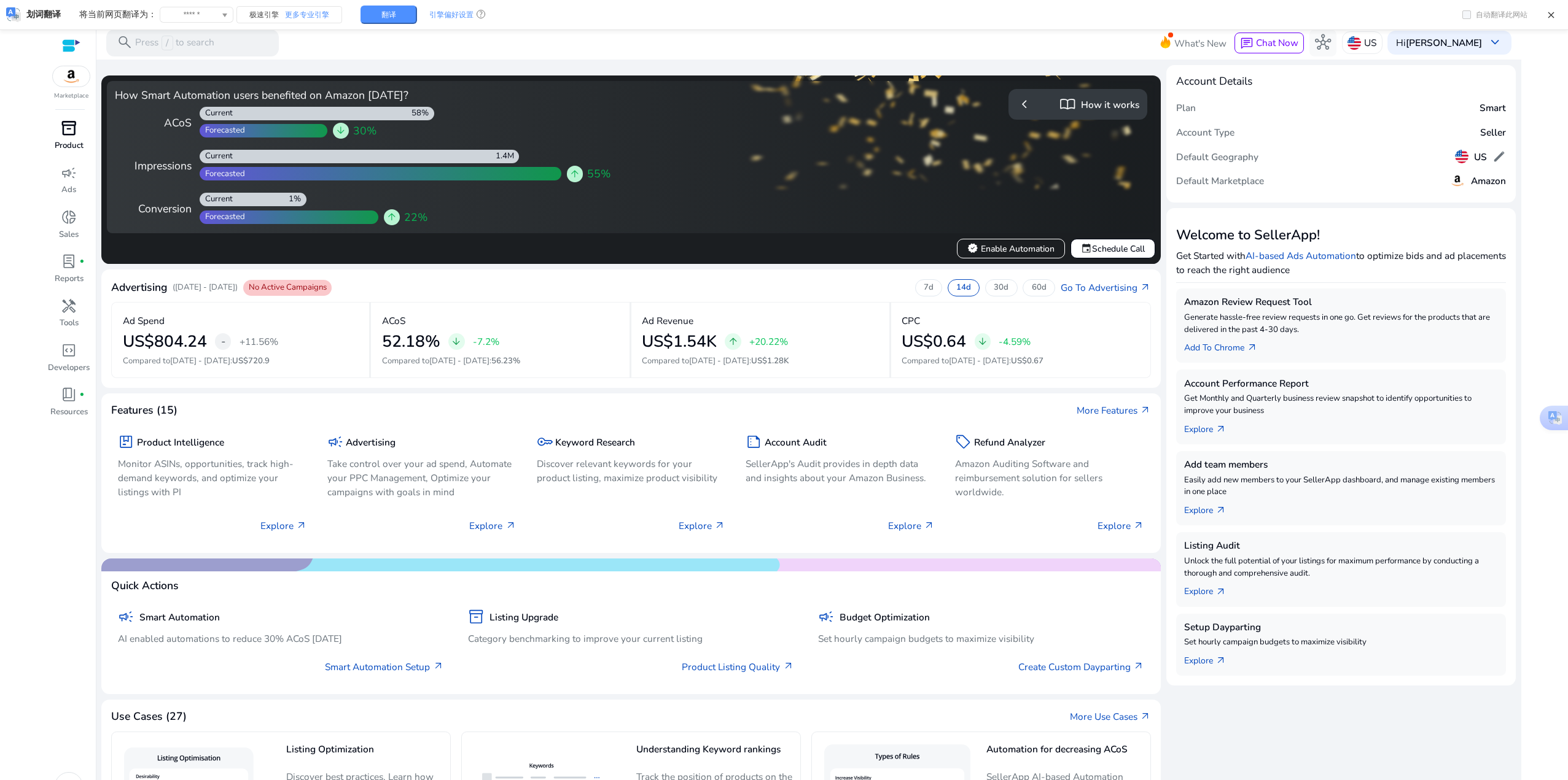
click at [69, 126] on span "inventory_2" at bounding box center [69, 128] width 16 height 16
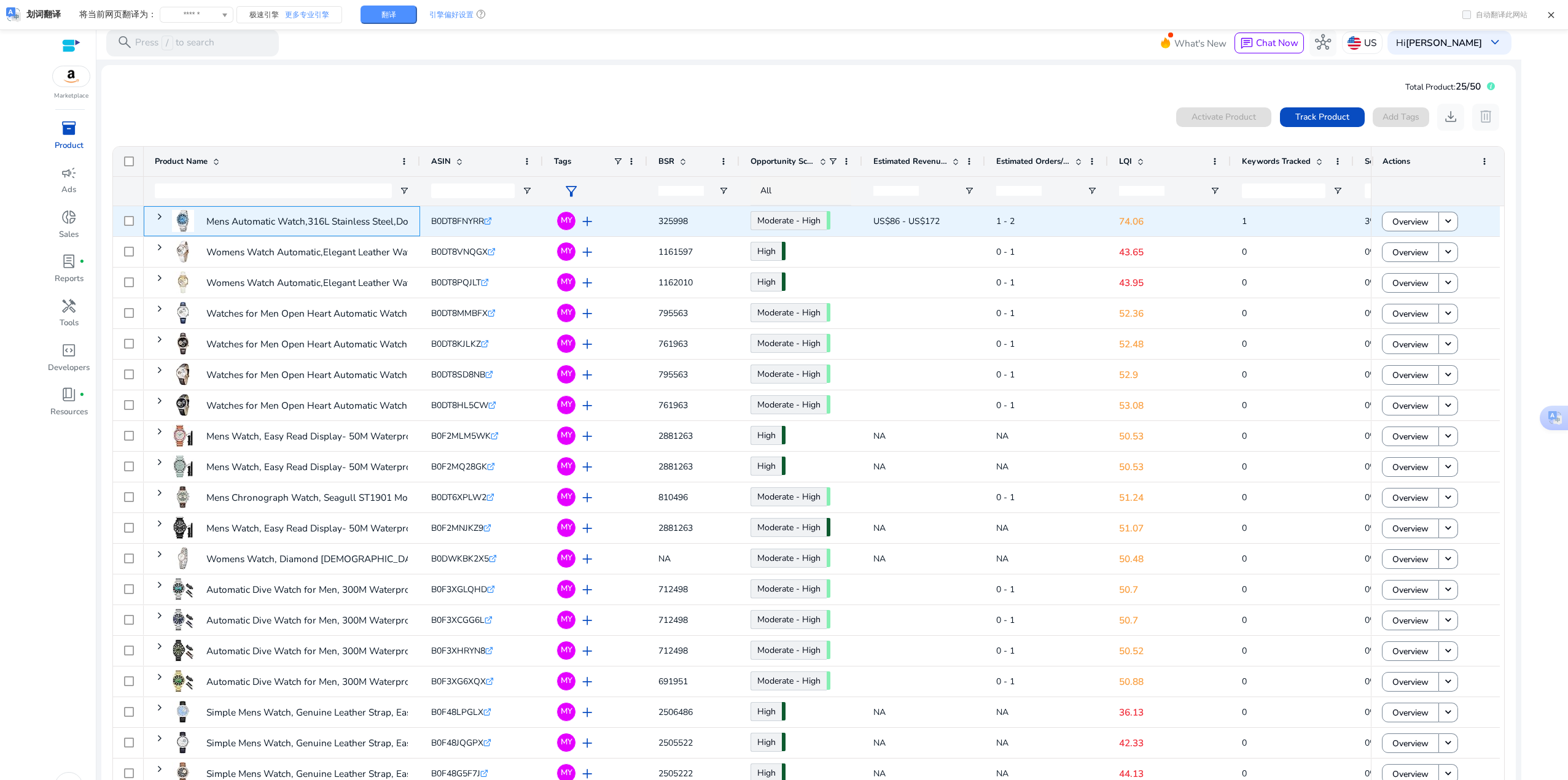
click at [165, 214] on span "Mens Automatic Watch,316L Stainless Steel,Domed Glass, 10ATM..." at bounding box center [282, 221] width 254 height 34
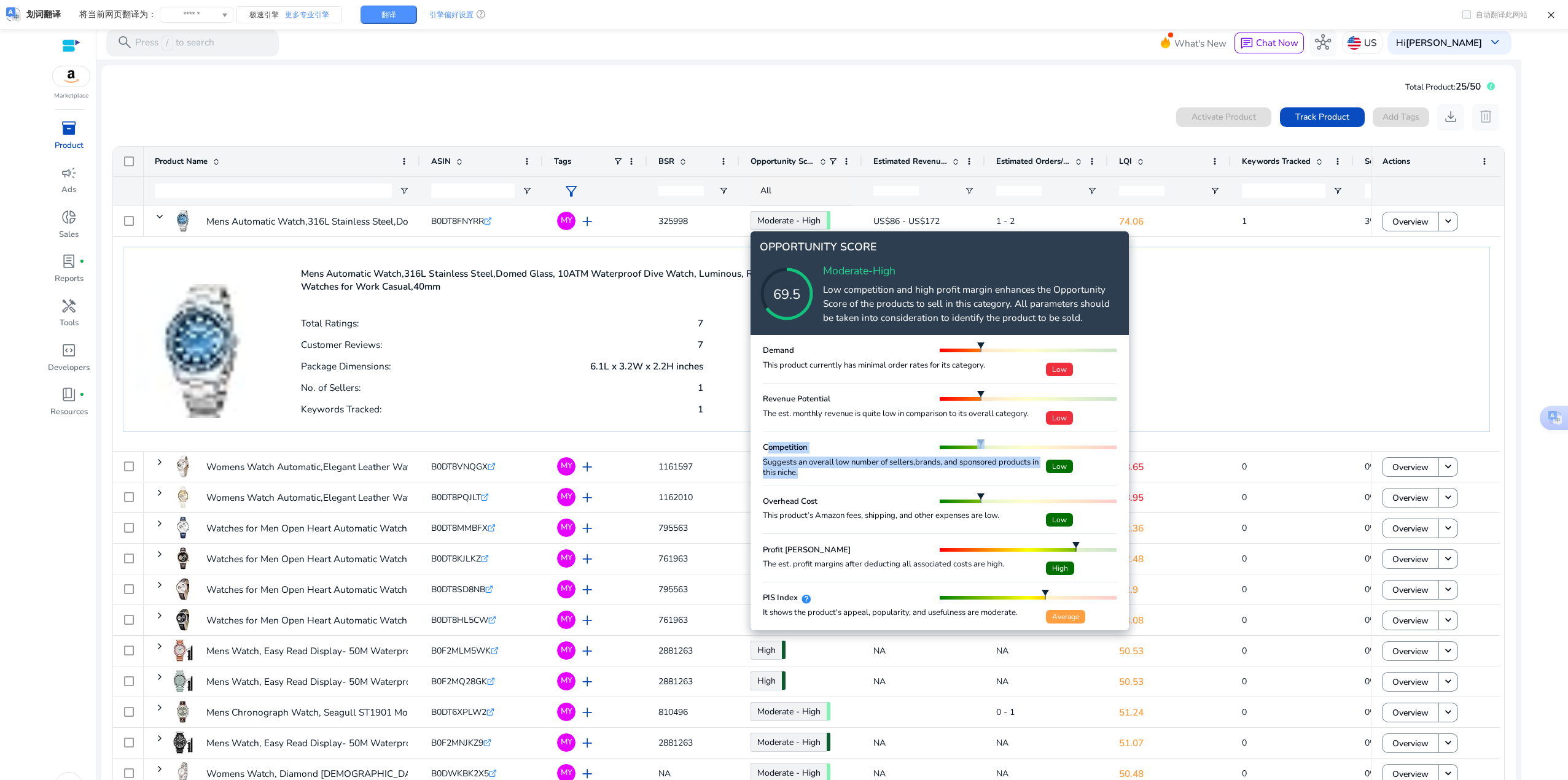
drag, startPoint x: 821, startPoint y: 477, endPoint x: 758, endPoint y: 445, distance: 70.7
click at [758, 445] on div "Demand This product currently has minimal order rates for its category. Low Rev…" at bounding box center [939, 483] width 378 height 295
drag, startPoint x: 761, startPoint y: 612, endPoint x: 1036, endPoint y: 622, distance: 275.2
click at [1036, 622] on div "Demand This product currently has minimal order rates for its category. Low Rev…" at bounding box center [939, 483] width 378 height 295
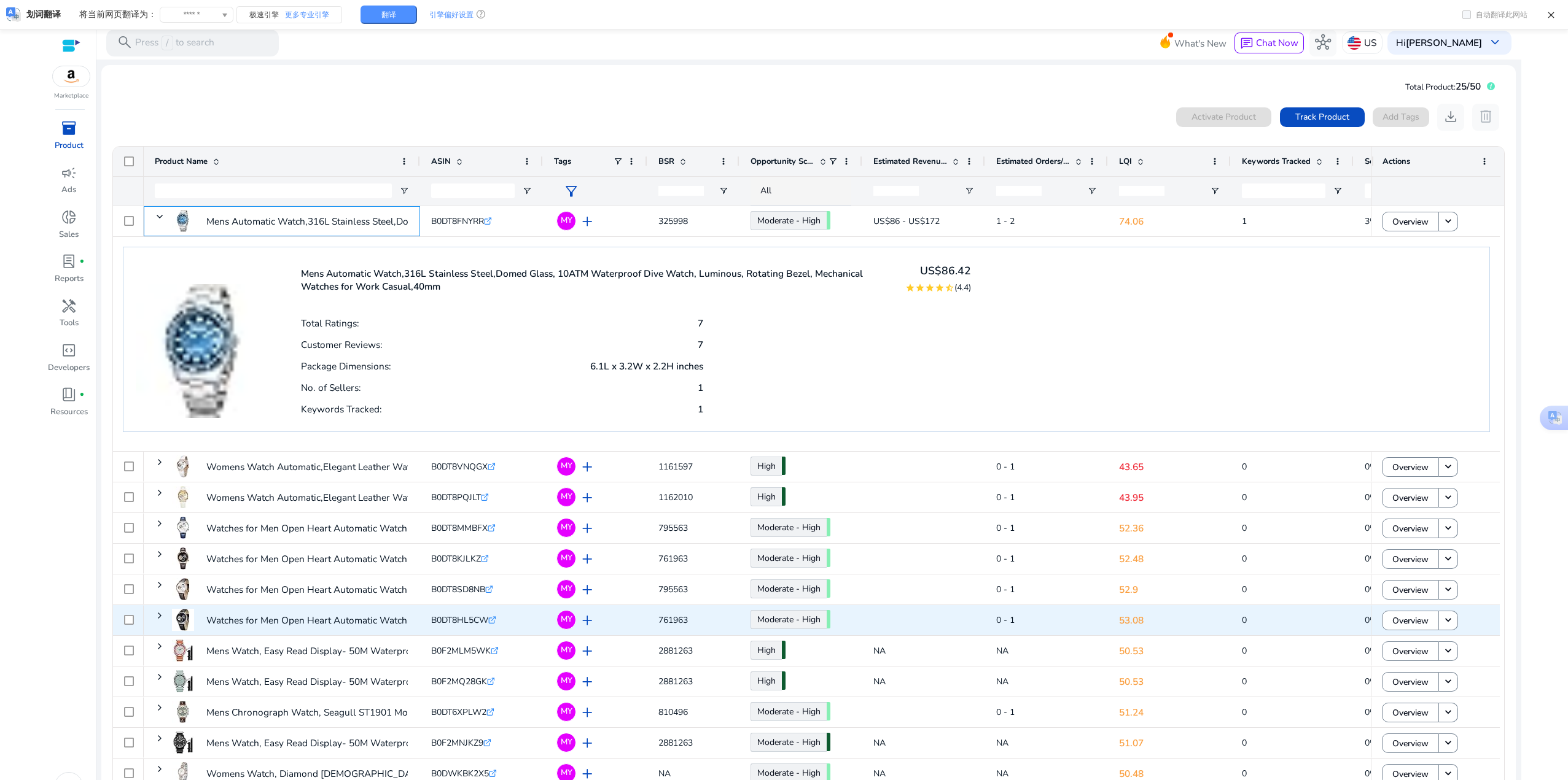
copy div "It shows the product's appeal, popularity, and usefulness are moderate."
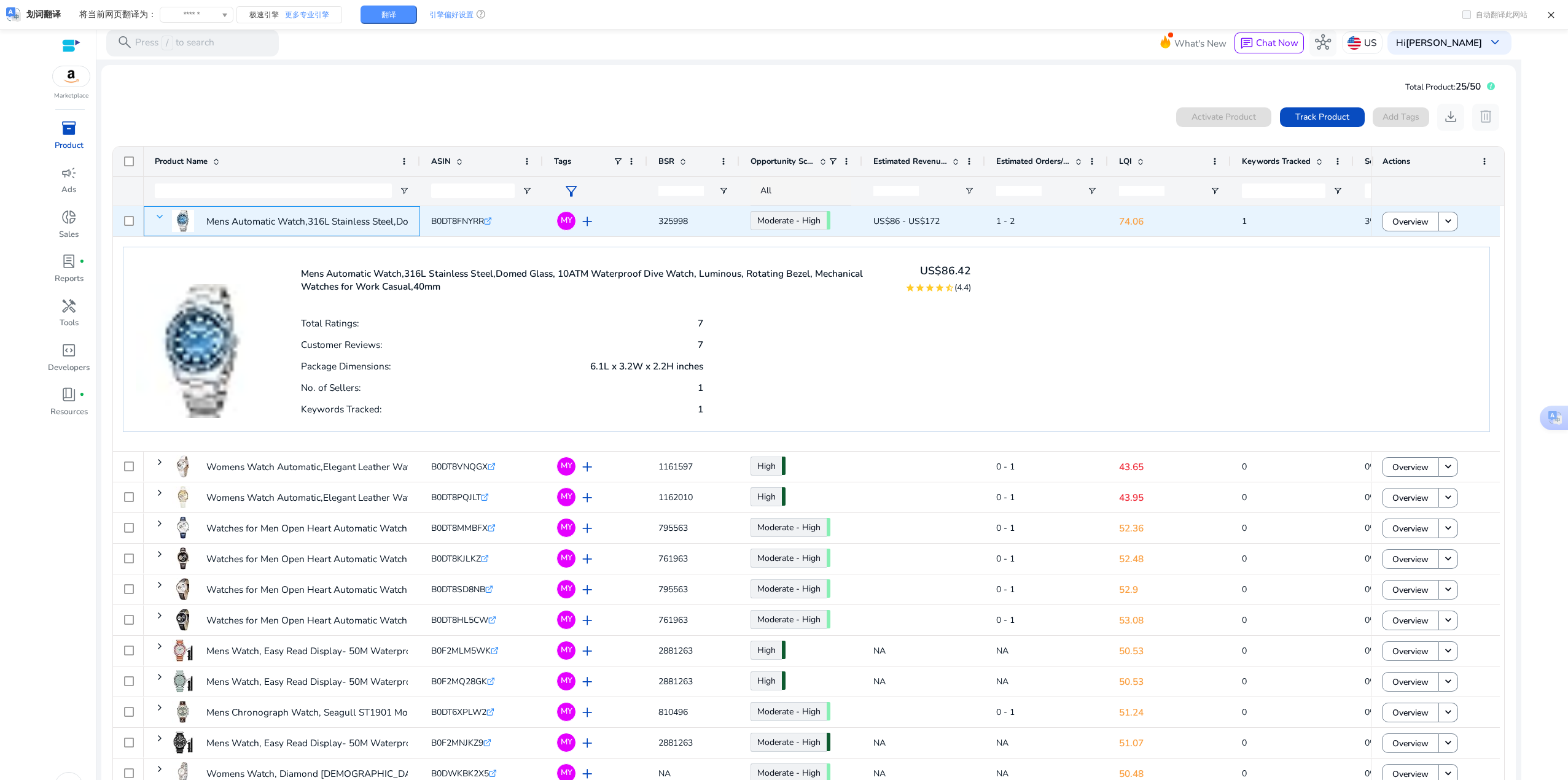
click at [161, 215] on span at bounding box center [160, 217] width 10 height 10
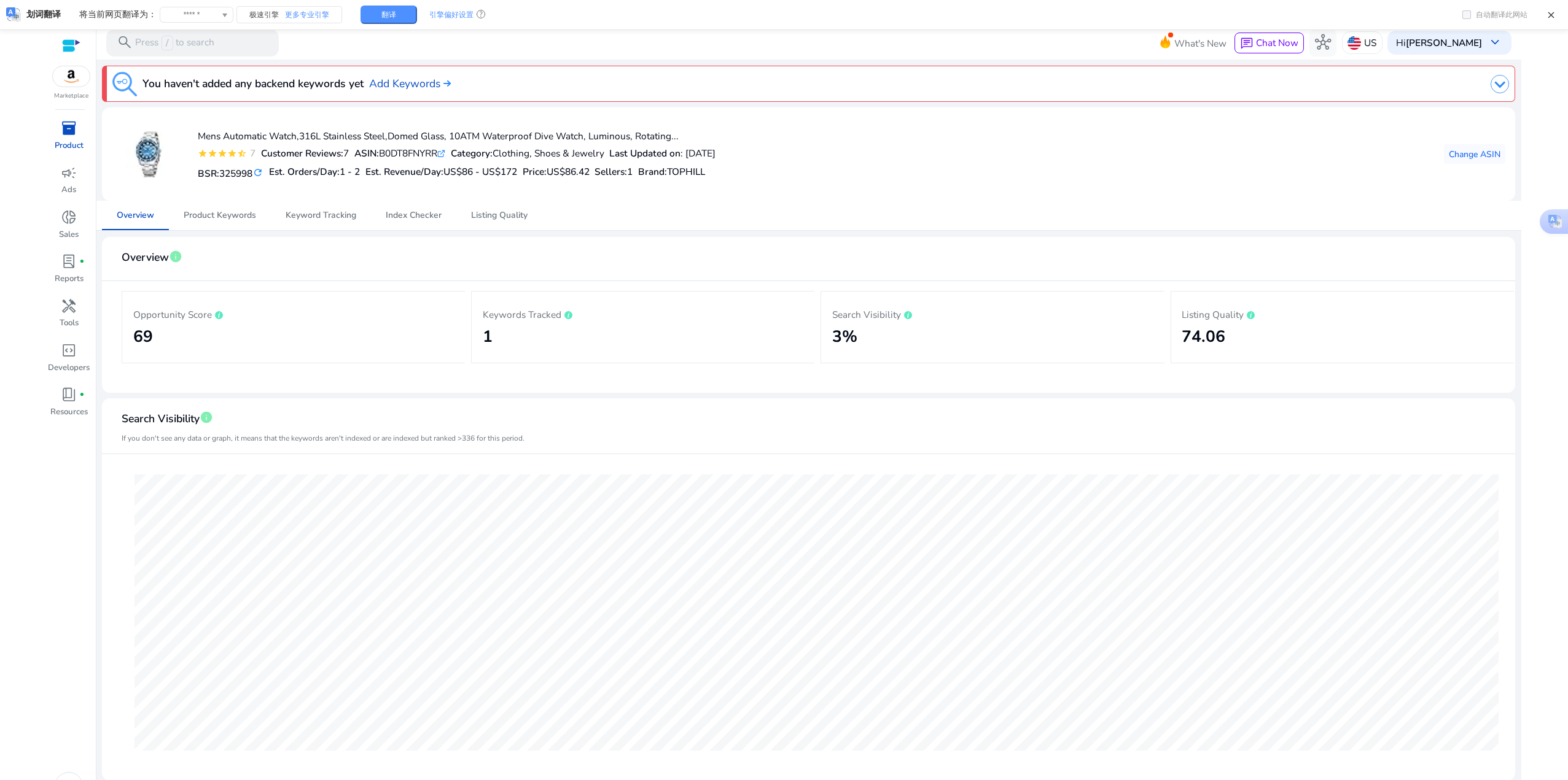
scroll to position [123, 0]
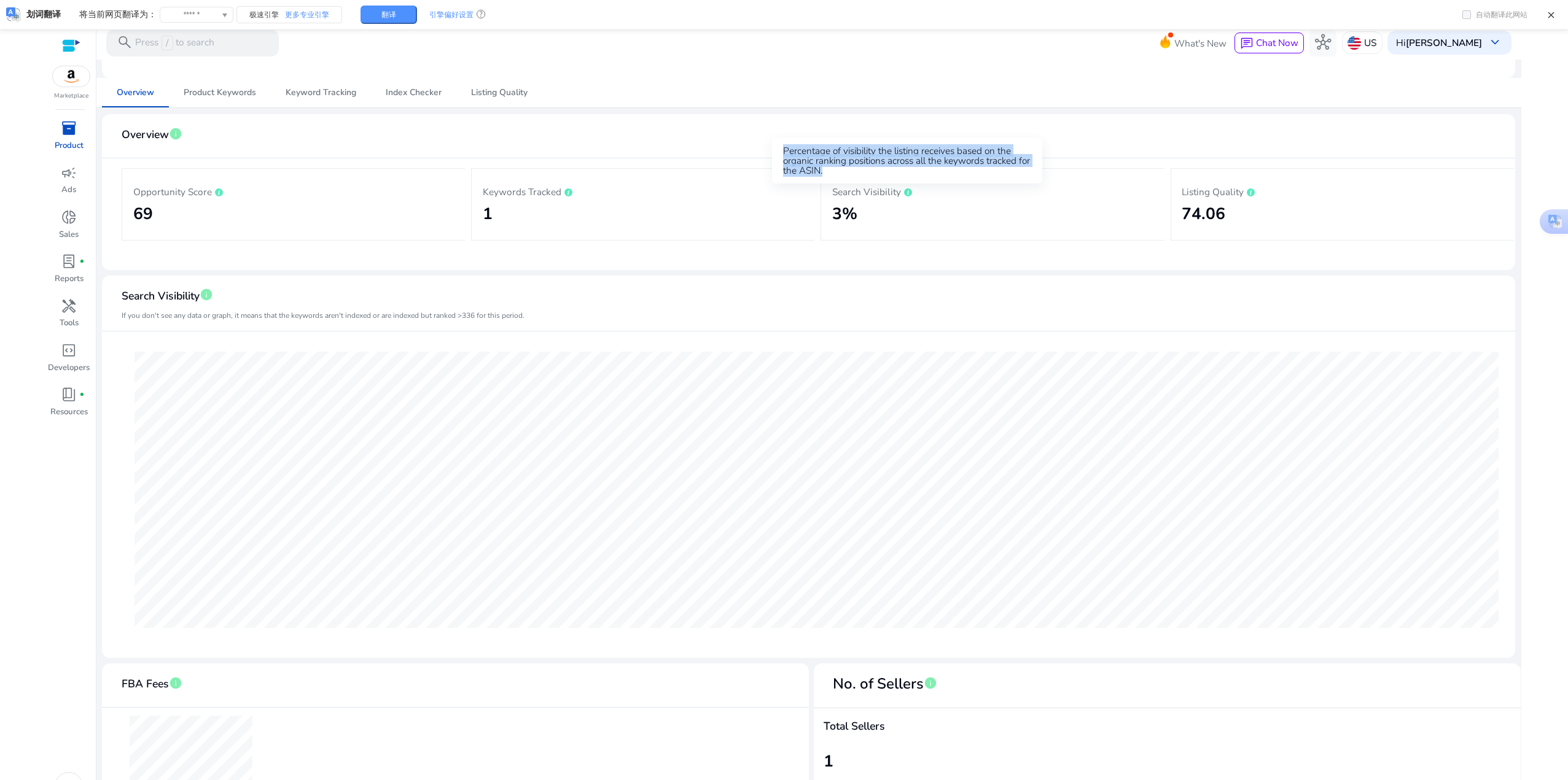
drag, startPoint x: 850, startPoint y: 170, endPoint x: 772, endPoint y: 152, distance: 80.0
click at [772, 152] on div "Percentage of visibility the listing receives based on the organic ranking posi…" at bounding box center [908, 160] width 270 height 45
copy div "Percentage of visibility the listing receives based on the organic ranking posi…"
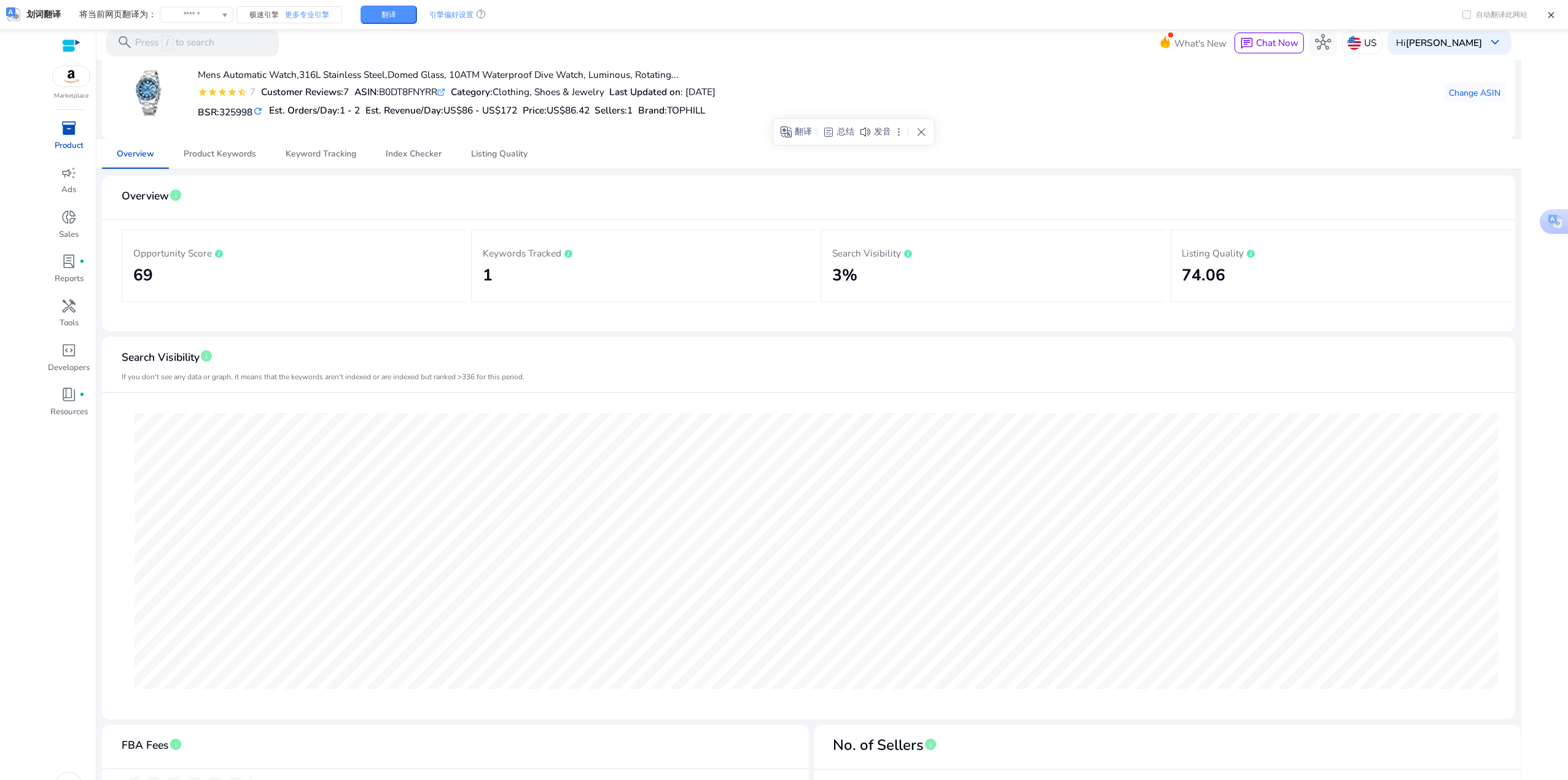
scroll to position [0, 0]
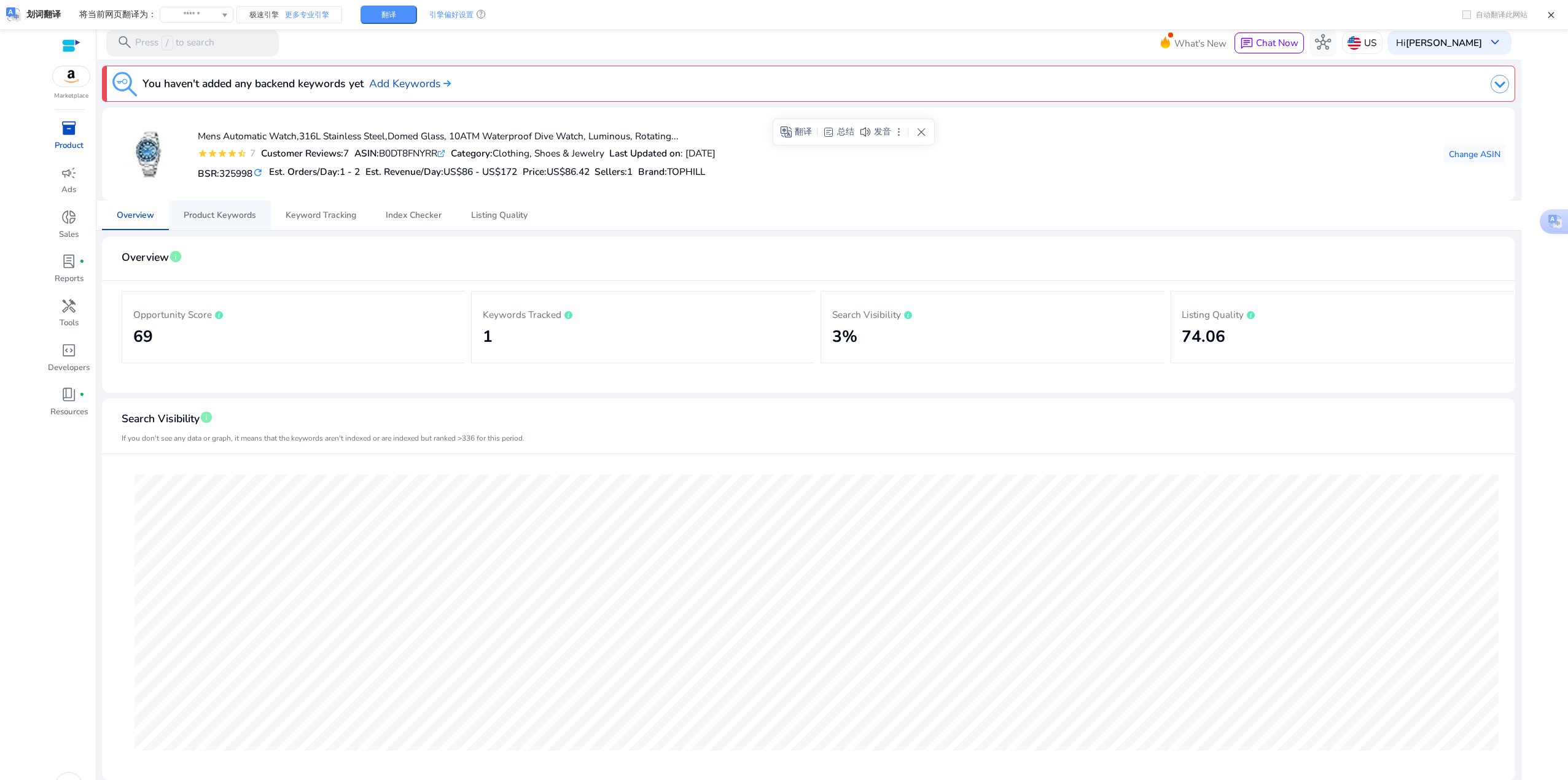
click at [206, 218] on span "Product Keywords" at bounding box center [219, 215] width 72 height 9
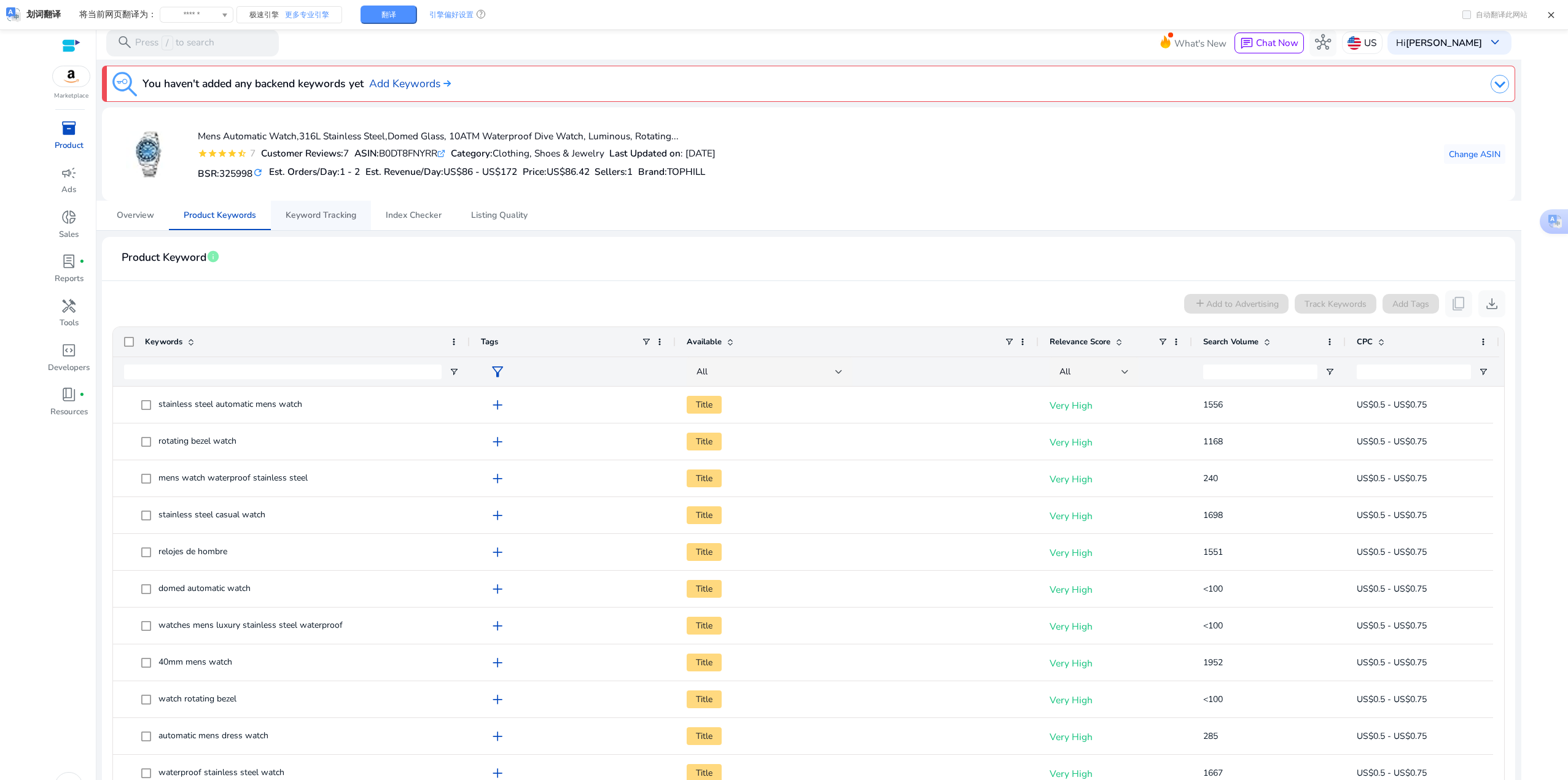
click at [286, 213] on span "Keyword Tracking" at bounding box center [320, 215] width 71 height 9
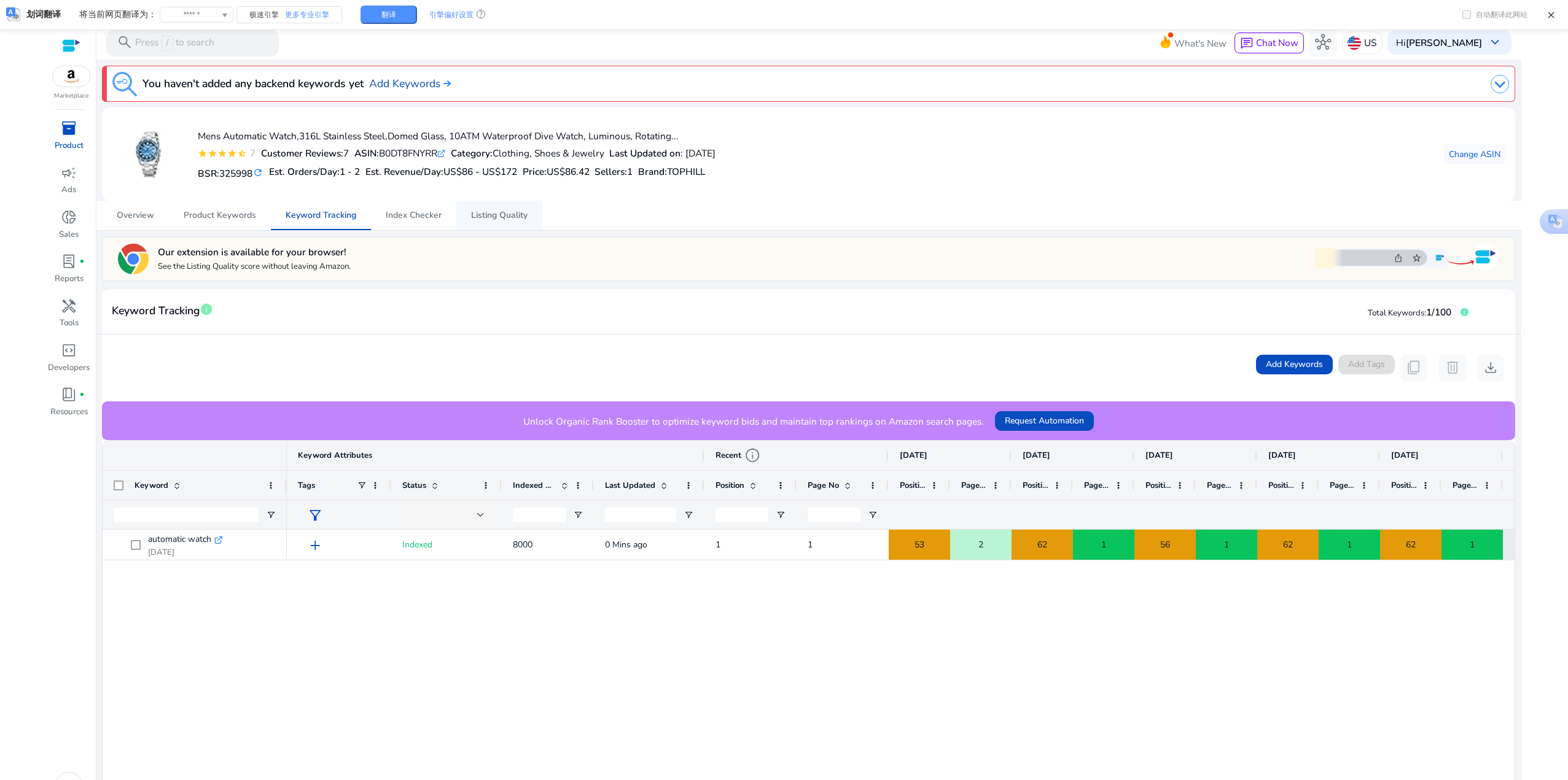
click at [527, 211] on span "Listing Quality" at bounding box center [499, 215] width 56 height 9
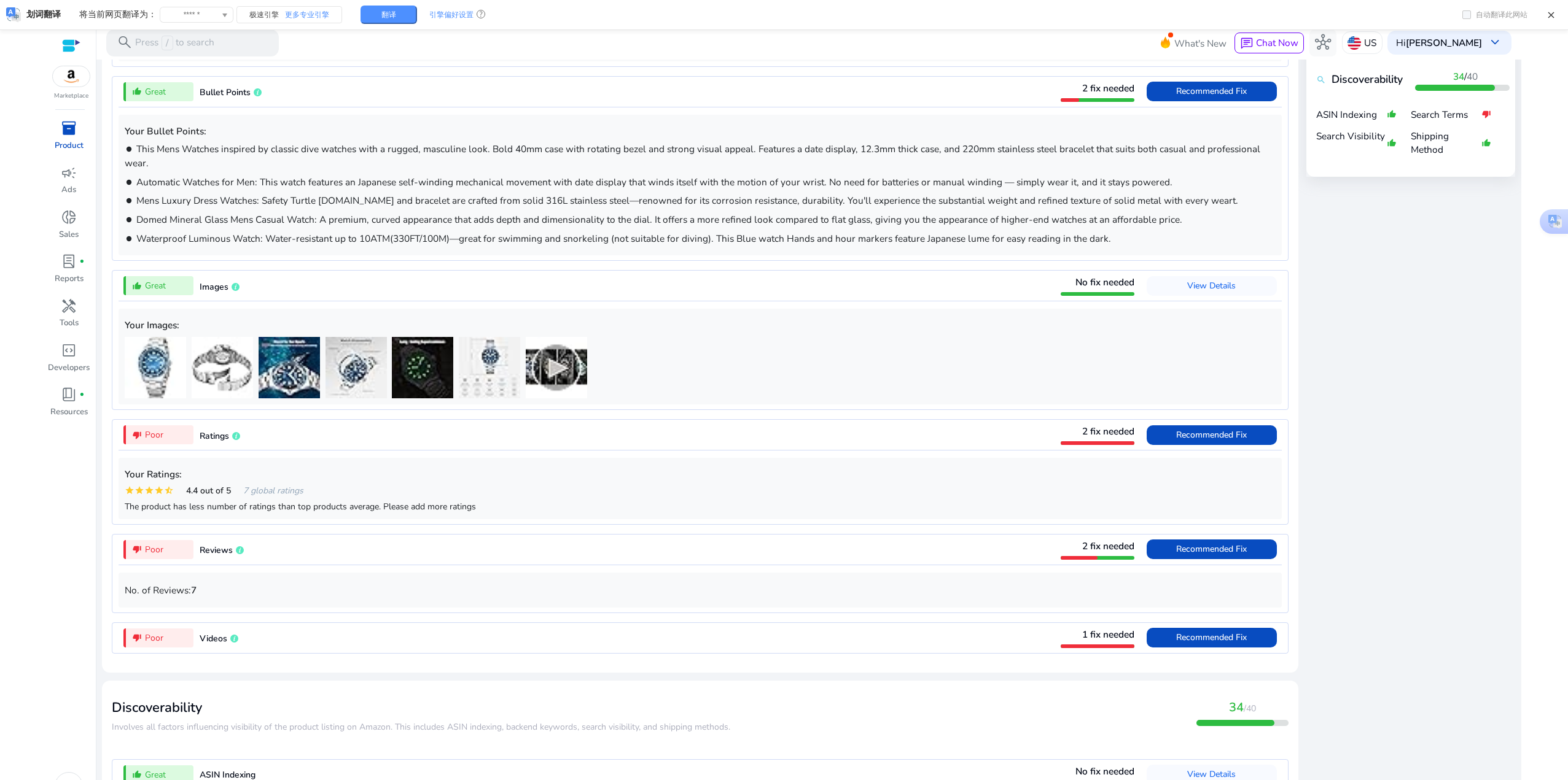
scroll to position [736, 0]
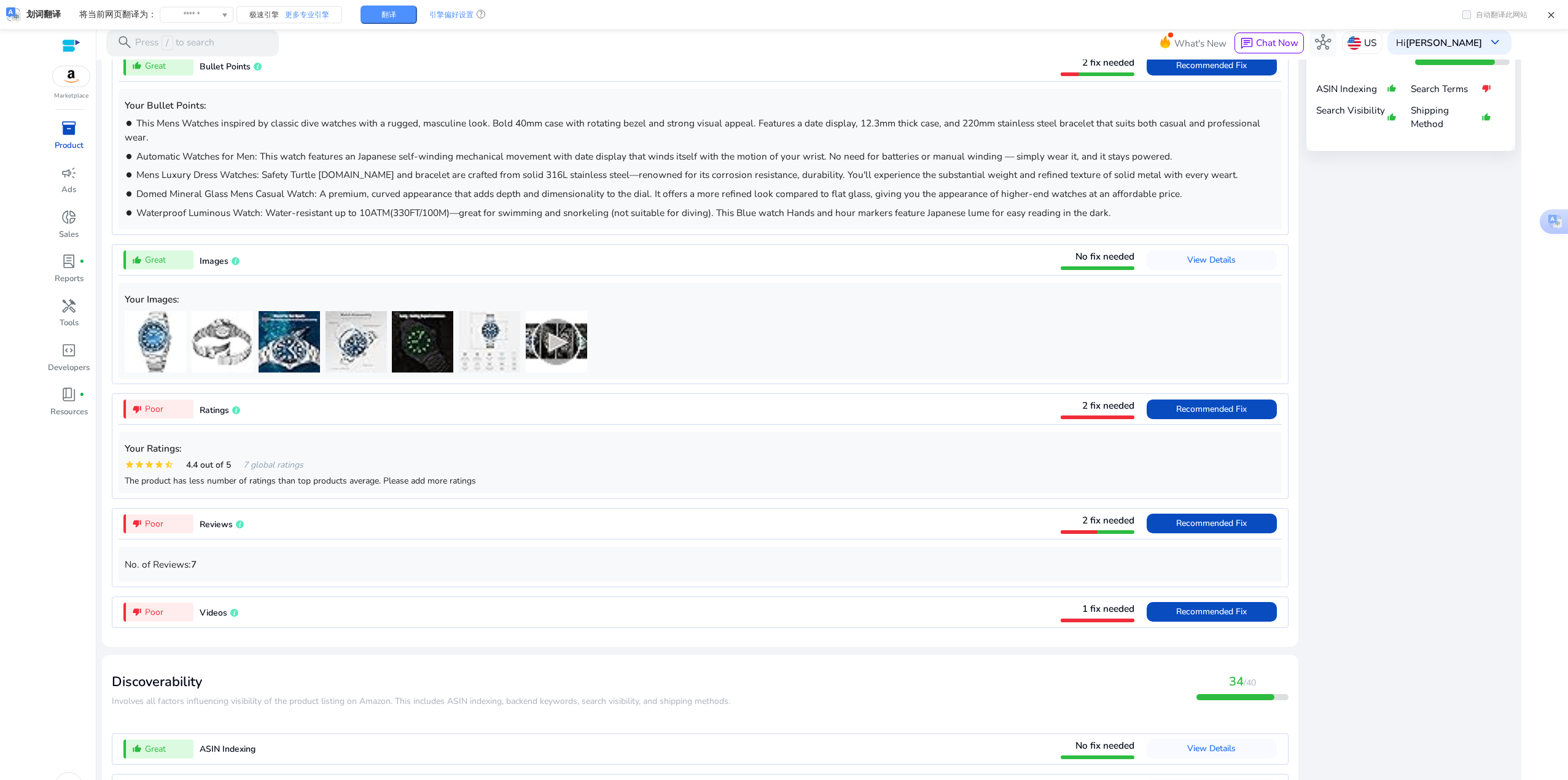
drag, startPoint x: 411, startPoint y: 483, endPoint x: 510, endPoint y: 488, distance: 99.1
click at [510, 488] on div "The product has less number of ratings than top products average. Please add mo…" at bounding box center [700, 481] width 1151 height 13
drag, startPoint x: 505, startPoint y: 483, endPoint x: 120, endPoint y: 455, distance: 386.0
click at [120, 455] on div "Your Ratings: star star star star star_half 4.4 out of 5 7 global ratings The p…" at bounding box center [699, 462] width 1163 height 61
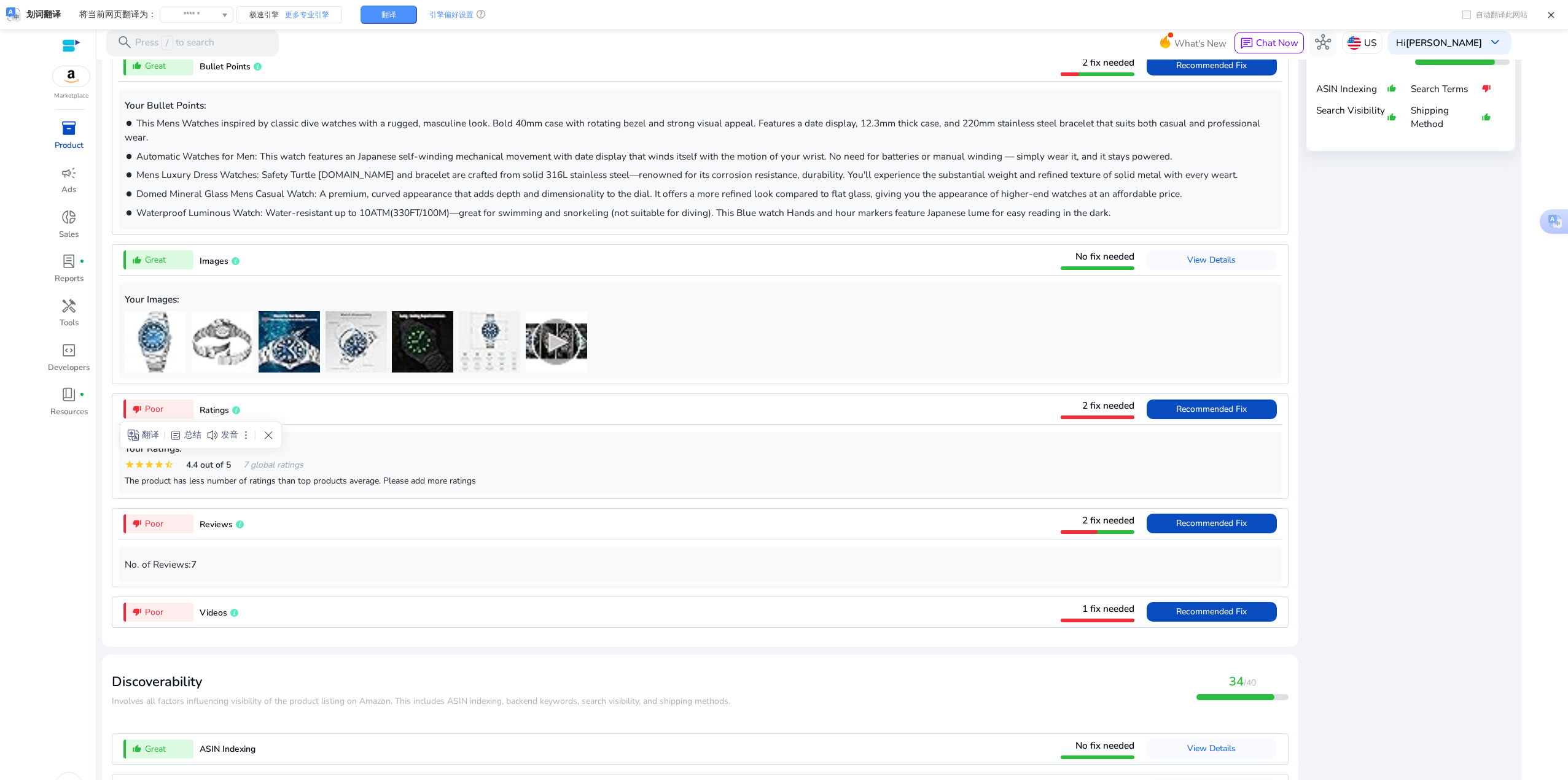
click at [607, 470] on div "star star star star star_half 4.4 out of 5 7 global ratings" at bounding box center [700, 465] width 1151 height 13
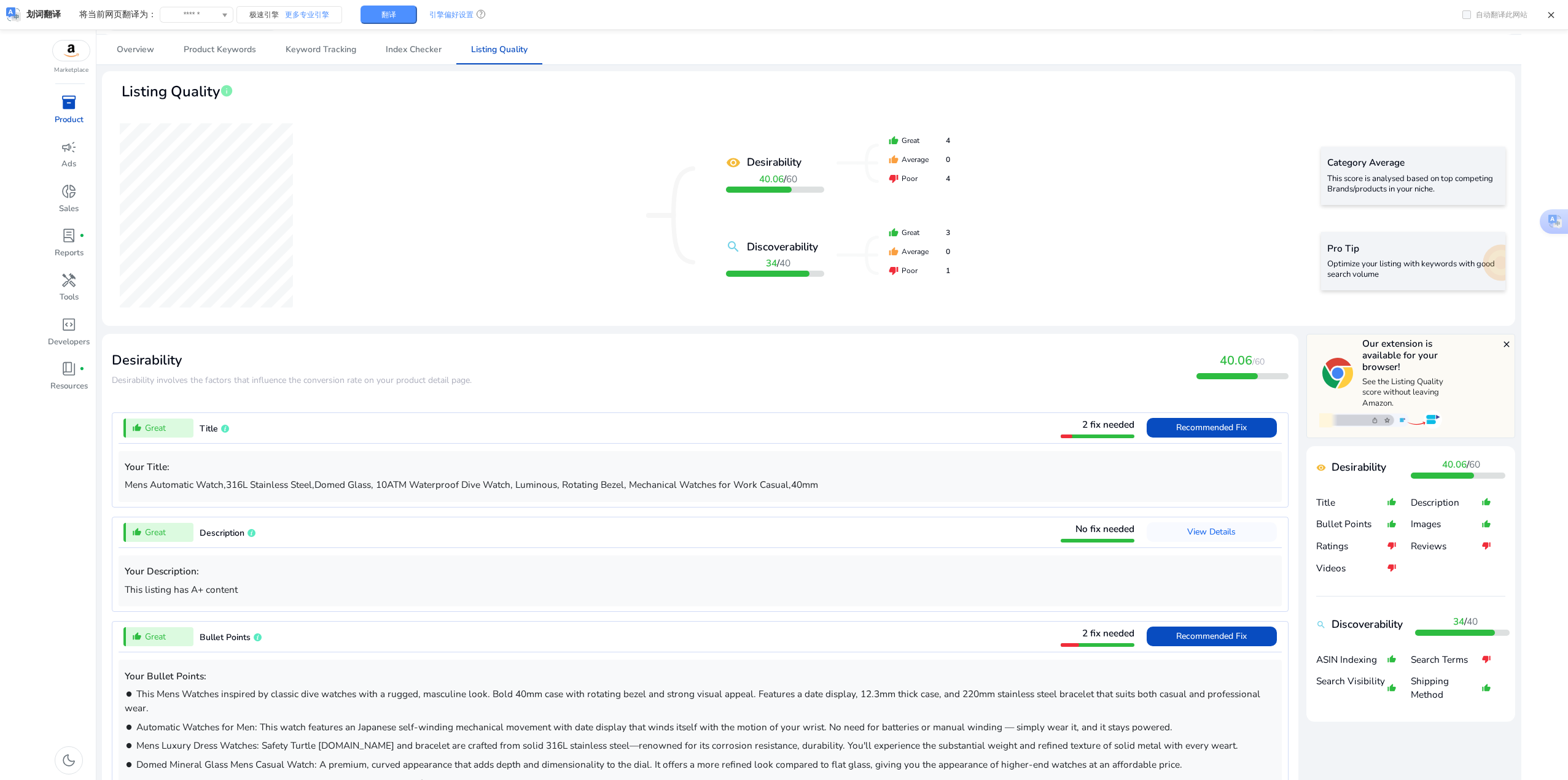
scroll to position [110, 0]
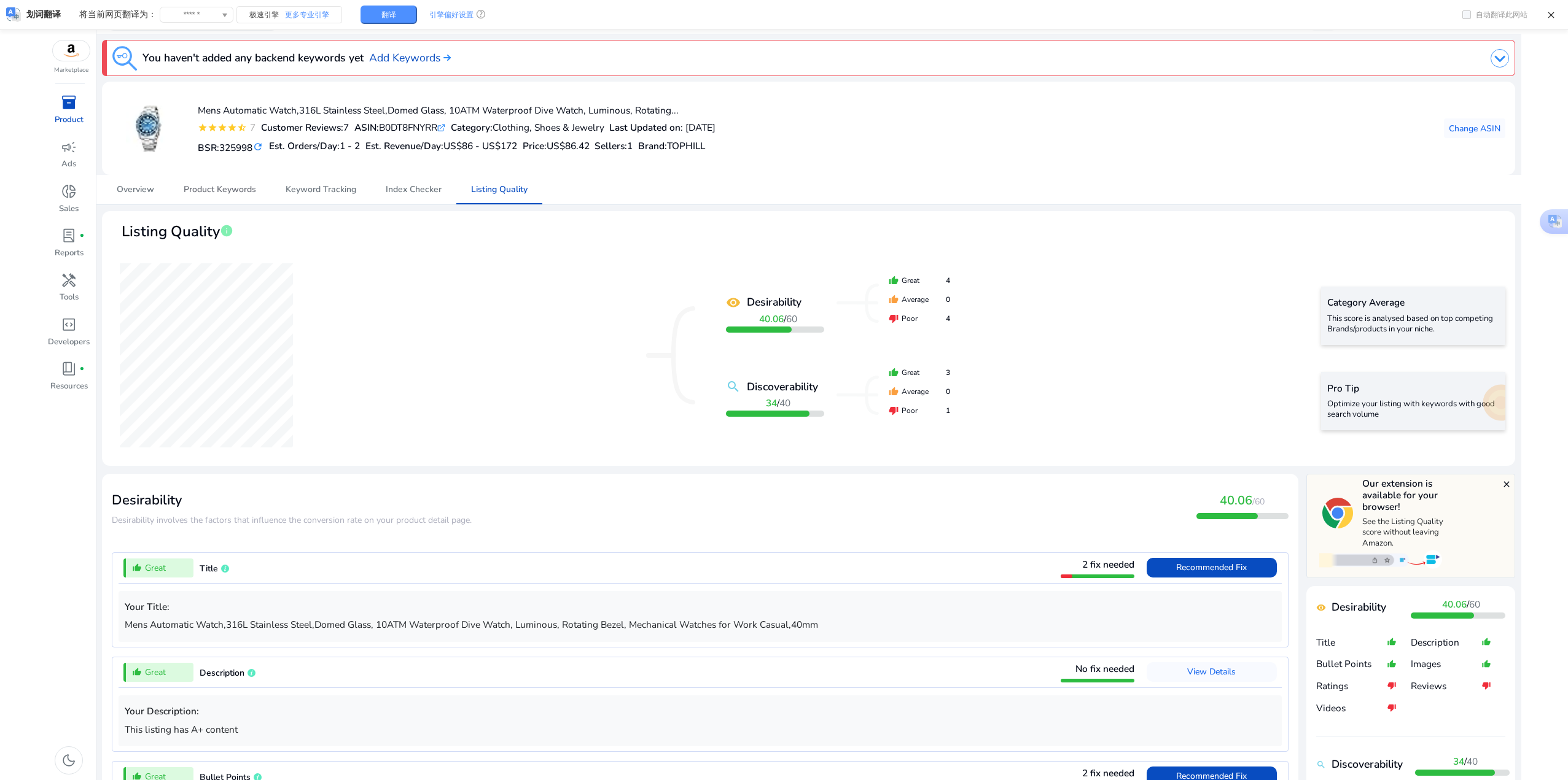
drag, startPoint x: 254, startPoint y: 186, endPoint x: 353, endPoint y: 193, distance: 99.2
click at [254, 186] on span "Product Keywords" at bounding box center [219, 189] width 72 height 9
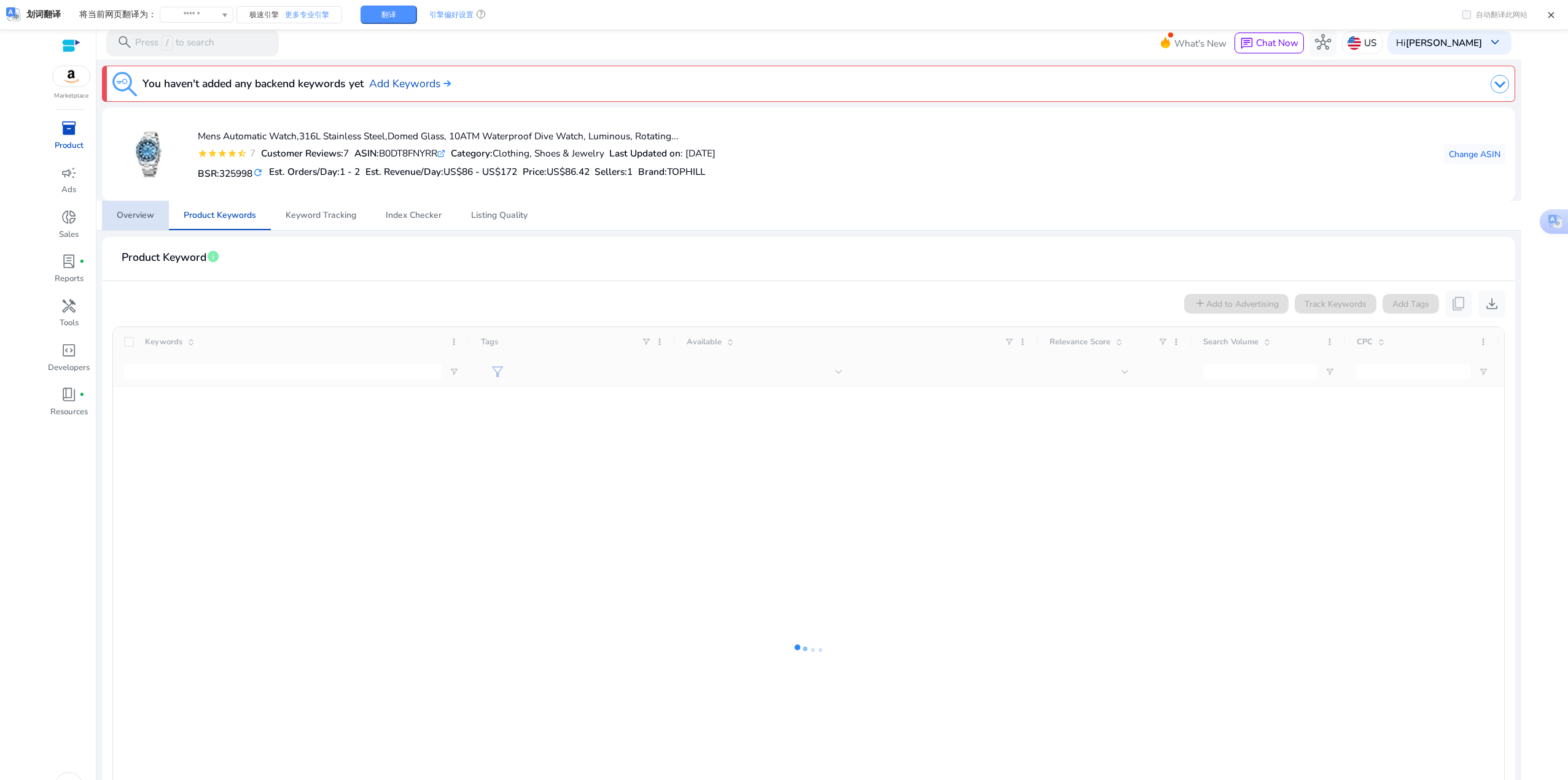
click at [138, 219] on span "Overview" at bounding box center [135, 215] width 37 height 9
